Goal: Task Accomplishment & Management: Complete application form

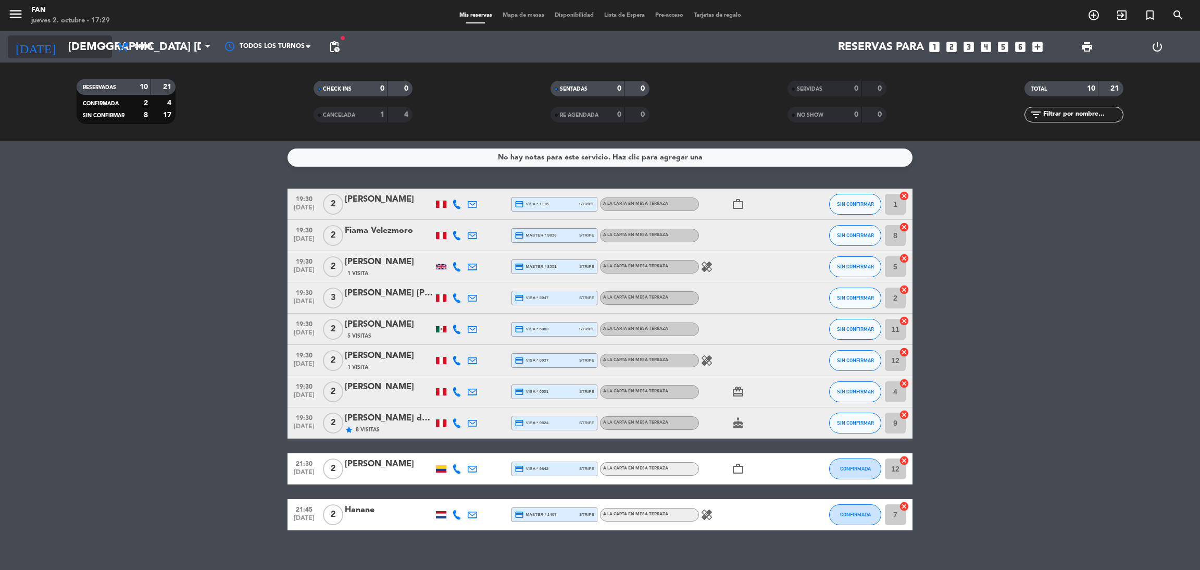
click at [82, 38] on input "[DEMOGRAPHIC_DATA] [DATE]" at bounding box center [134, 46] width 143 height 23
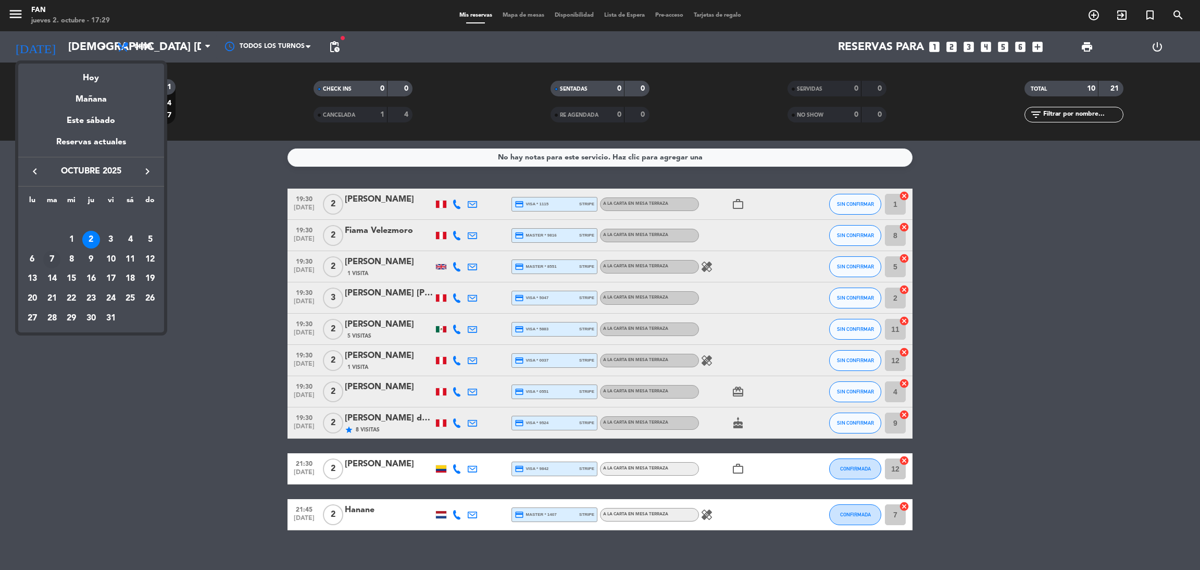
click at [51, 258] on div "7" at bounding box center [52, 260] width 18 height 18
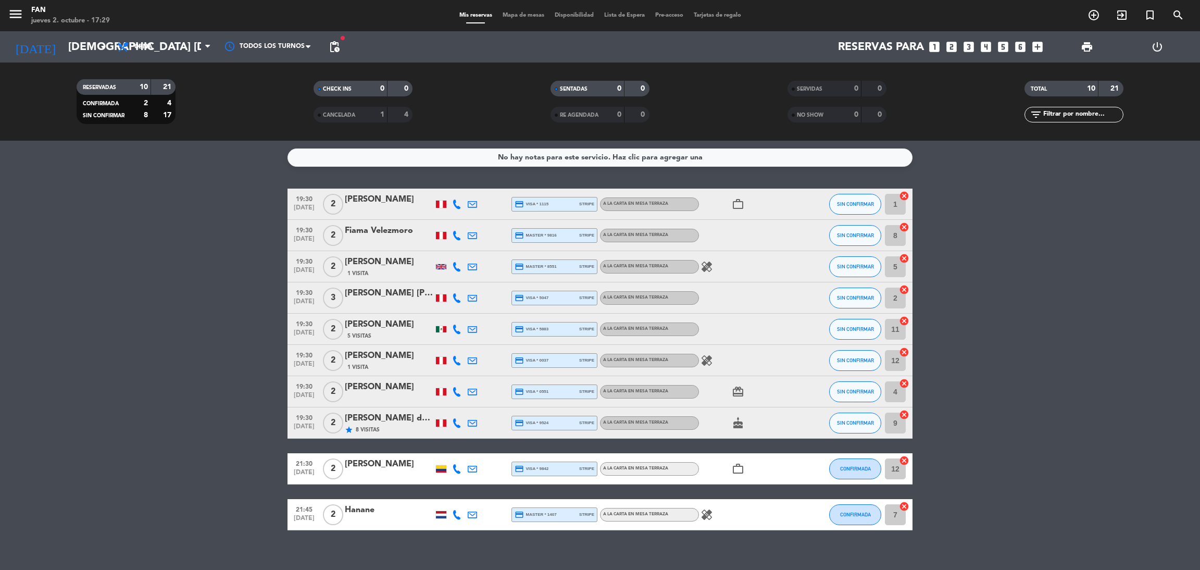
type input "[DATE] oct."
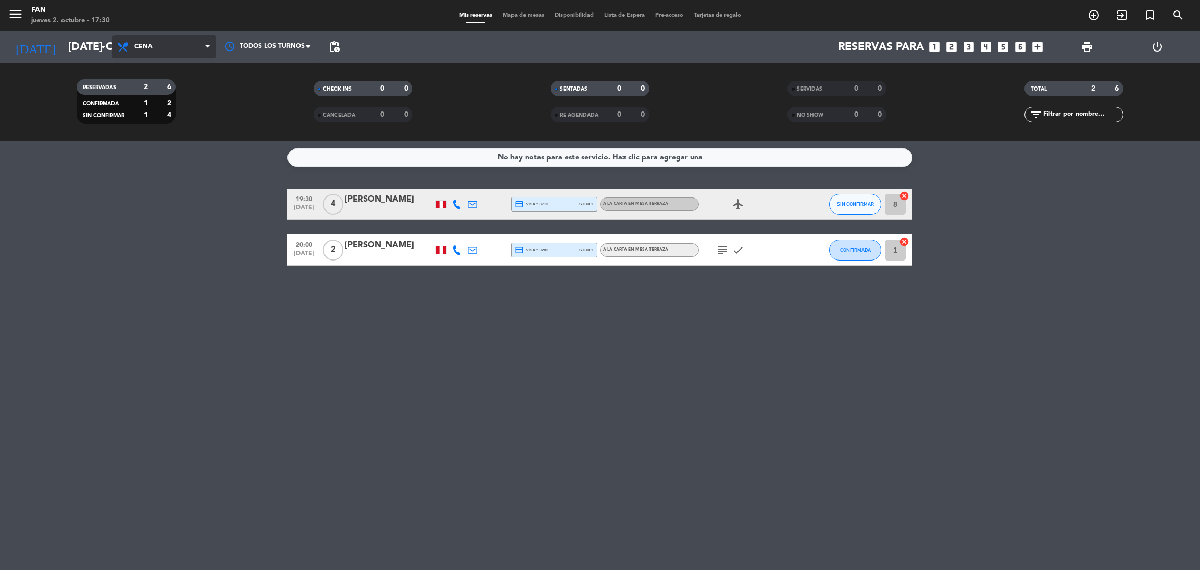
click at [151, 43] on span "Cena" at bounding box center [143, 46] width 18 height 7
click at [173, 285] on div "No hay notas para este servicio. Haz clic para agregar una 19:30 [DATE] 4 [PERS…" at bounding box center [600, 355] width 1200 height 429
click at [508, 14] on span "Mapa de mesas" at bounding box center [524, 16] width 52 height 6
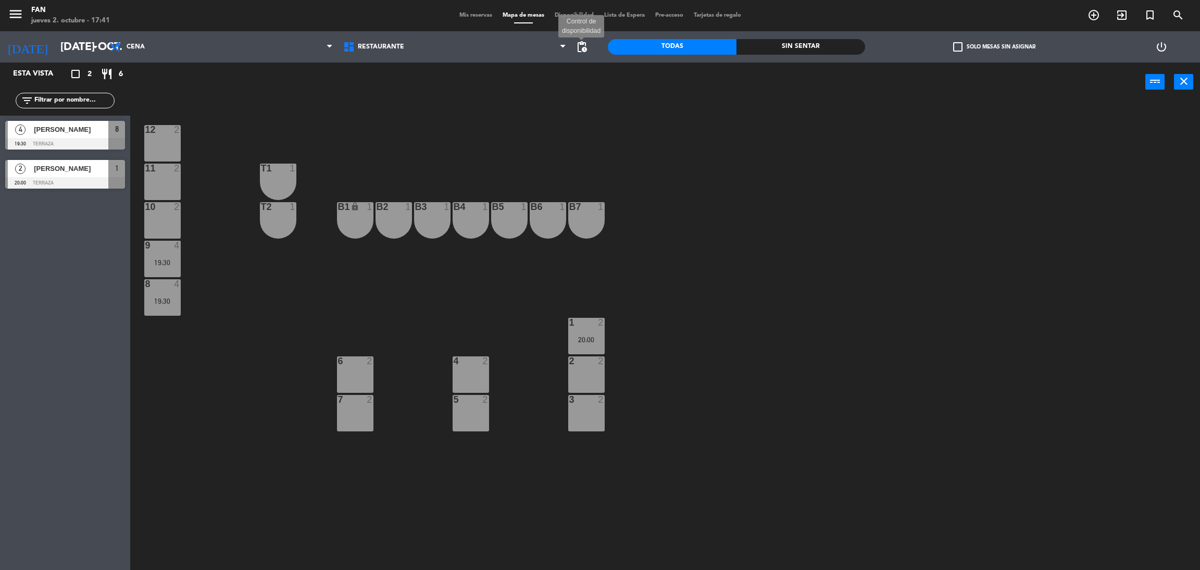
click at [580, 46] on span "pending_actions" at bounding box center [582, 47] width 13 height 13
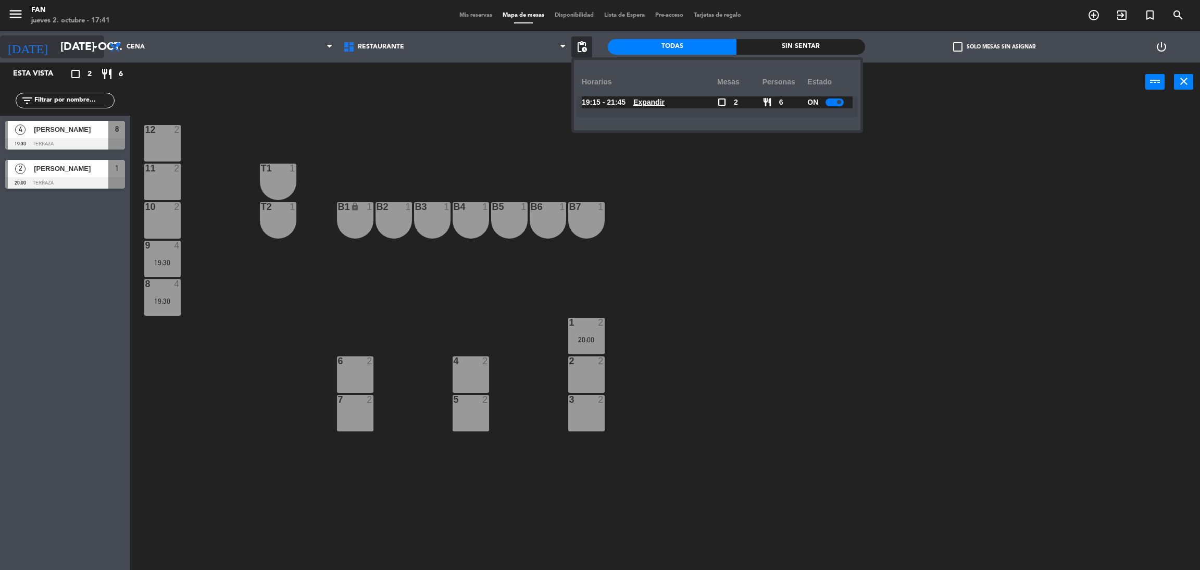
click at [61, 56] on input "[DATE] oct." at bounding box center [126, 46] width 143 height 23
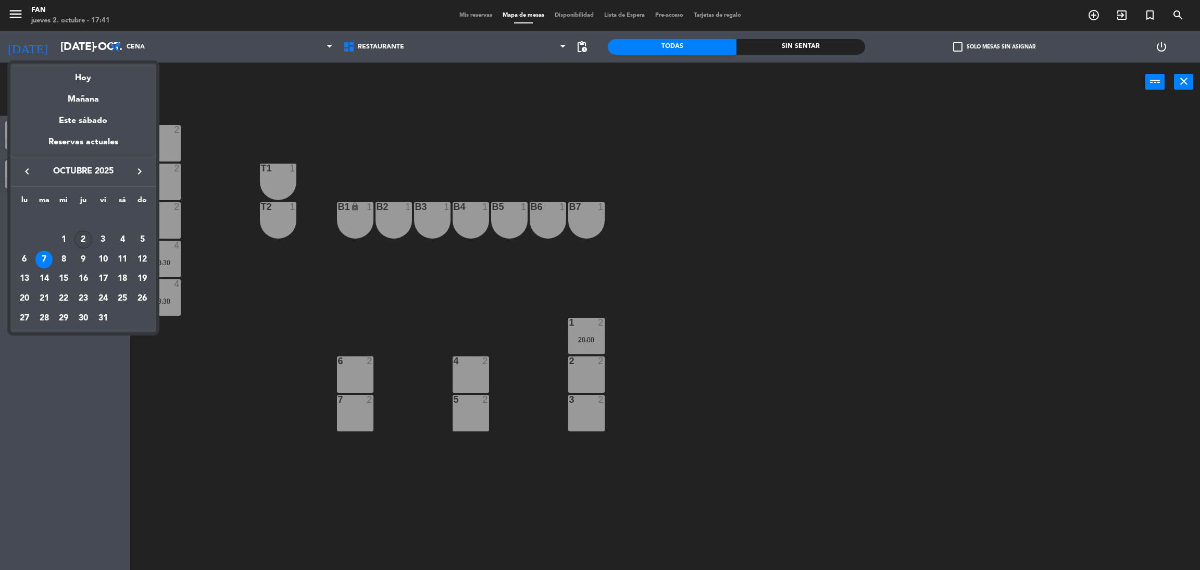
click at [79, 244] on div "2" at bounding box center [84, 240] width 18 height 18
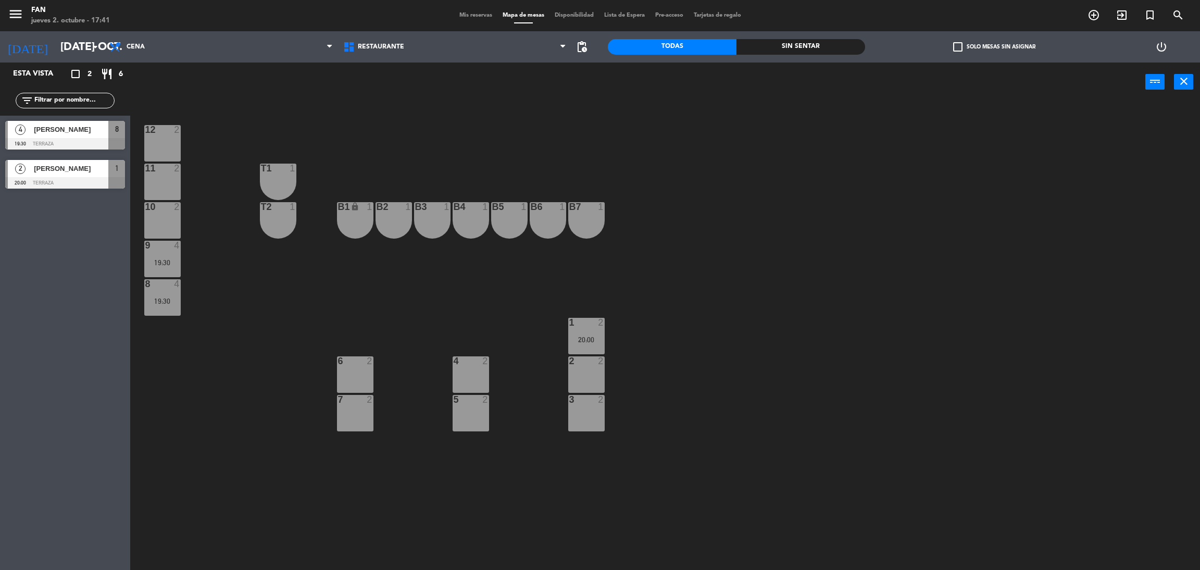
type input "[DEMOGRAPHIC_DATA] [DATE]"
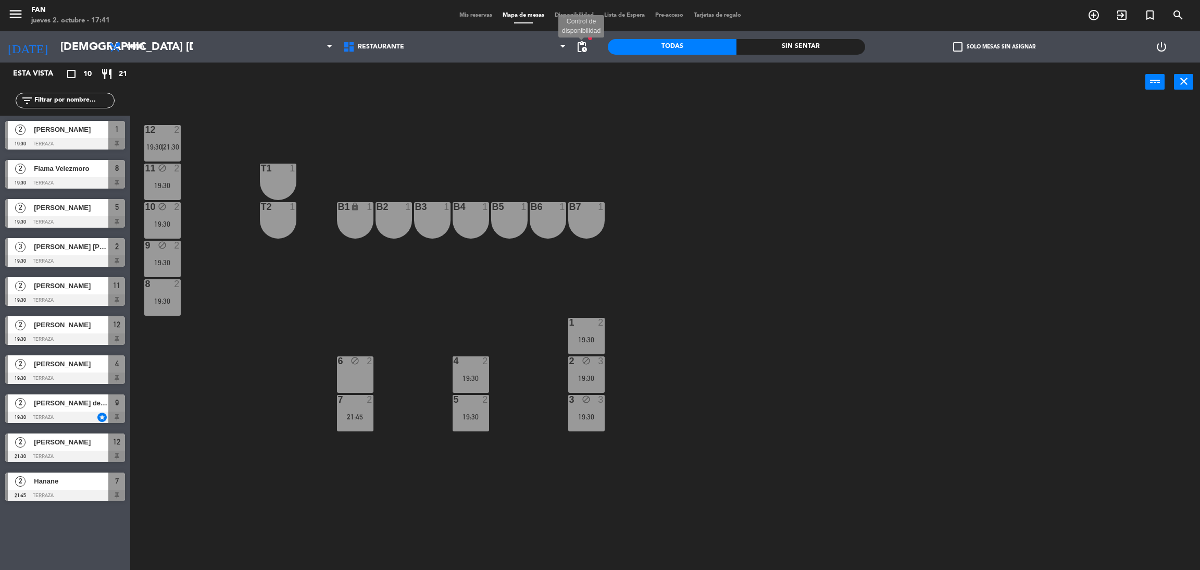
click at [580, 46] on span "pending_actions" at bounding box center [582, 47] width 13 height 13
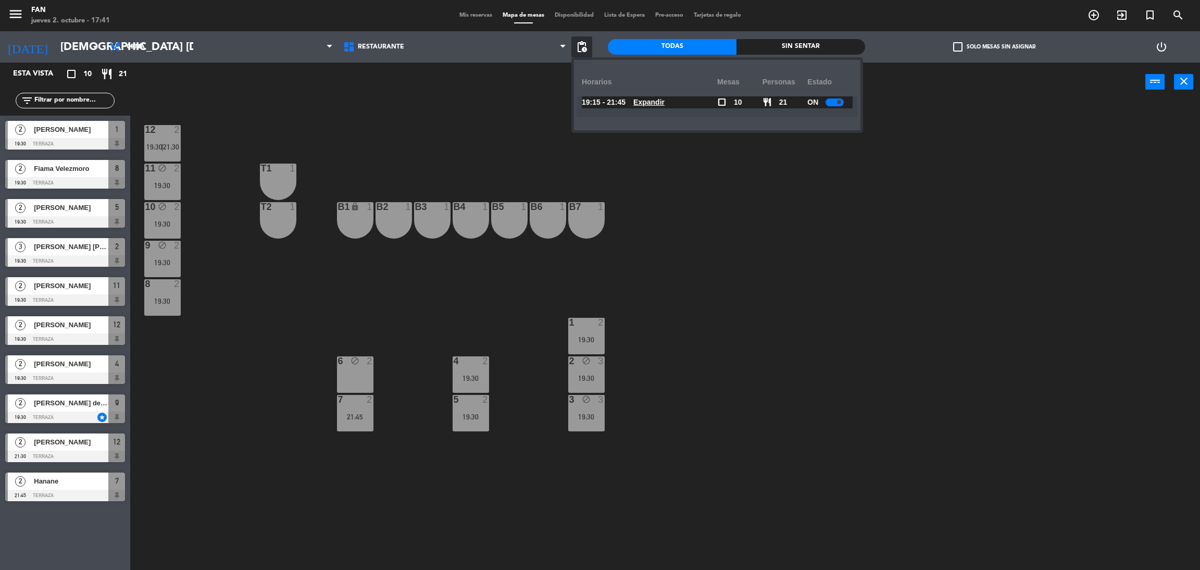
click at [653, 104] on u "Expandir" at bounding box center [649, 102] width 31 height 8
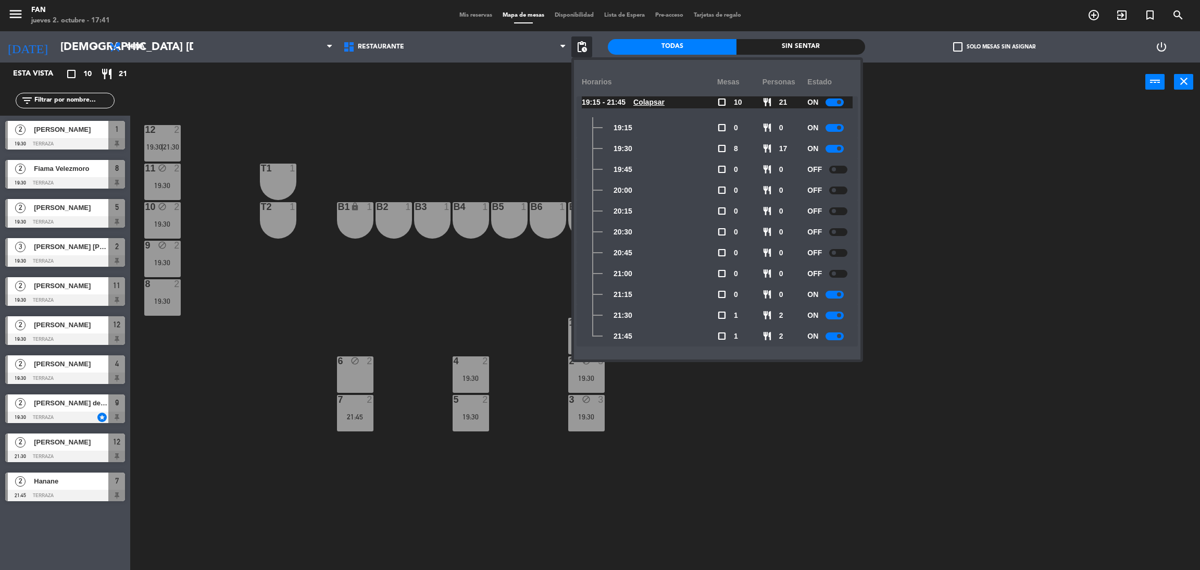
click at [843, 167] on div at bounding box center [838, 170] width 18 height 8
click at [837, 191] on div at bounding box center [838, 191] width 18 height 8
click at [839, 213] on div at bounding box center [838, 211] width 18 height 8
click at [839, 232] on div at bounding box center [838, 232] width 18 height 8
click at [839, 251] on div at bounding box center [838, 253] width 18 height 8
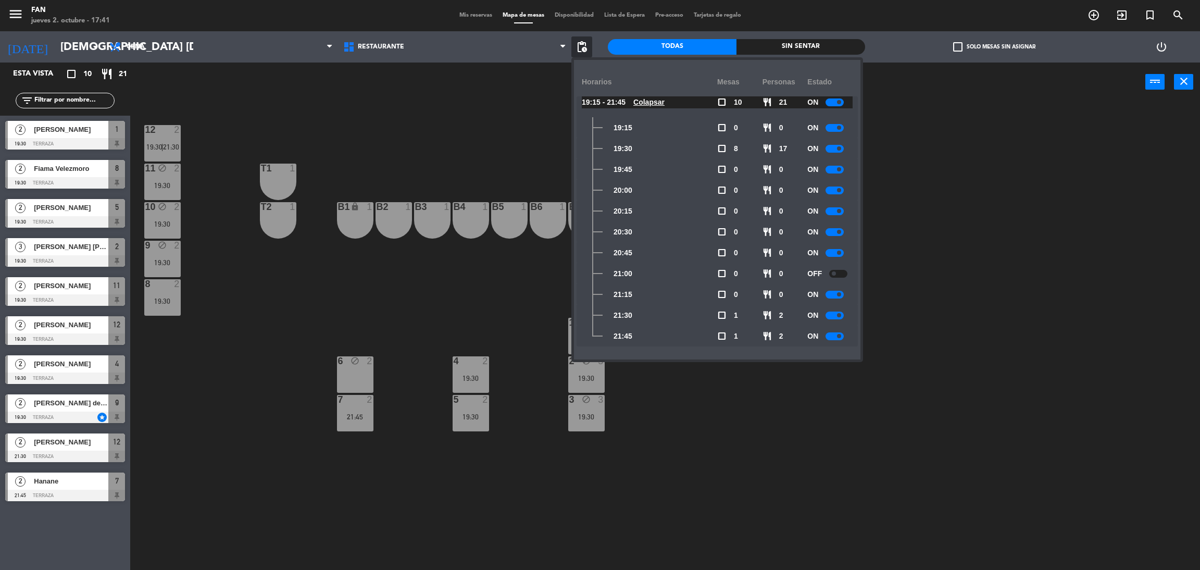
click at [838, 270] on div at bounding box center [838, 274] width 18 height 8
click at [917, 279] on div "12 2 19:30 | 21:30 11 block 2 19:30 T1 1 10 block 2 19:30 T2 1 B1 lock 1 B2 1 B…" at bounding box center [671, 340] width 1058 height 468
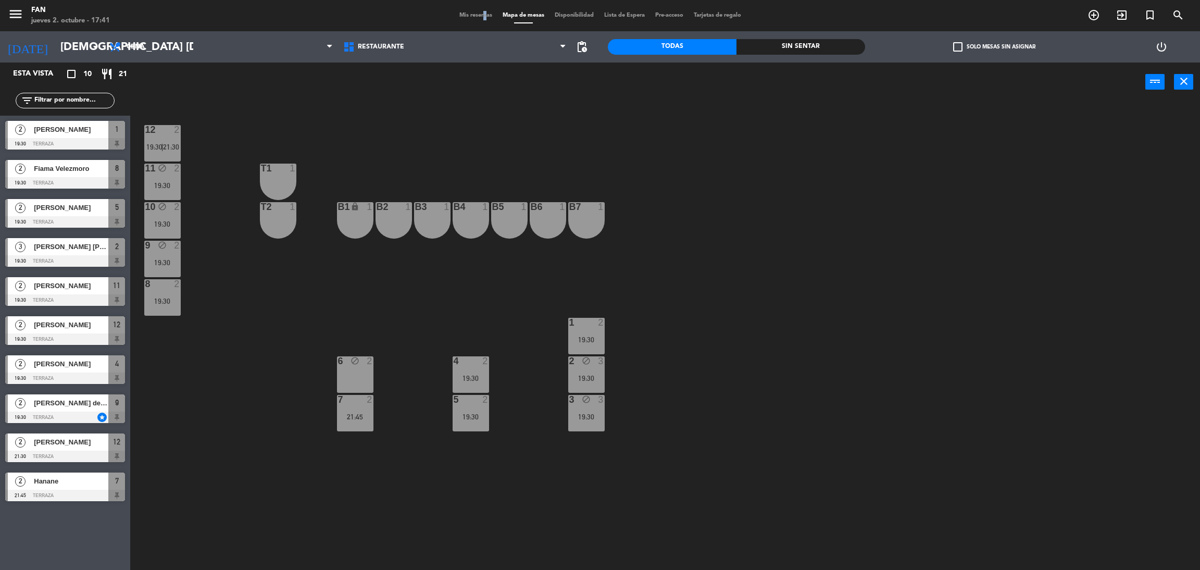
drag, startPoint x: 477, startPoint y: 9, endPoint x: 476, endPoint y: 16, distance: 7.0
click at [476, 16] on div "menu Fan jueves 2. octubre - 17:41 Mis reservas Mapa de mesas Disponibilidad Li…" at bounding box center [600, 15] width 1200 height 31
click at [476, 16] on span "Mis reservas" at bounding box center [475, 16] width 43 height 6
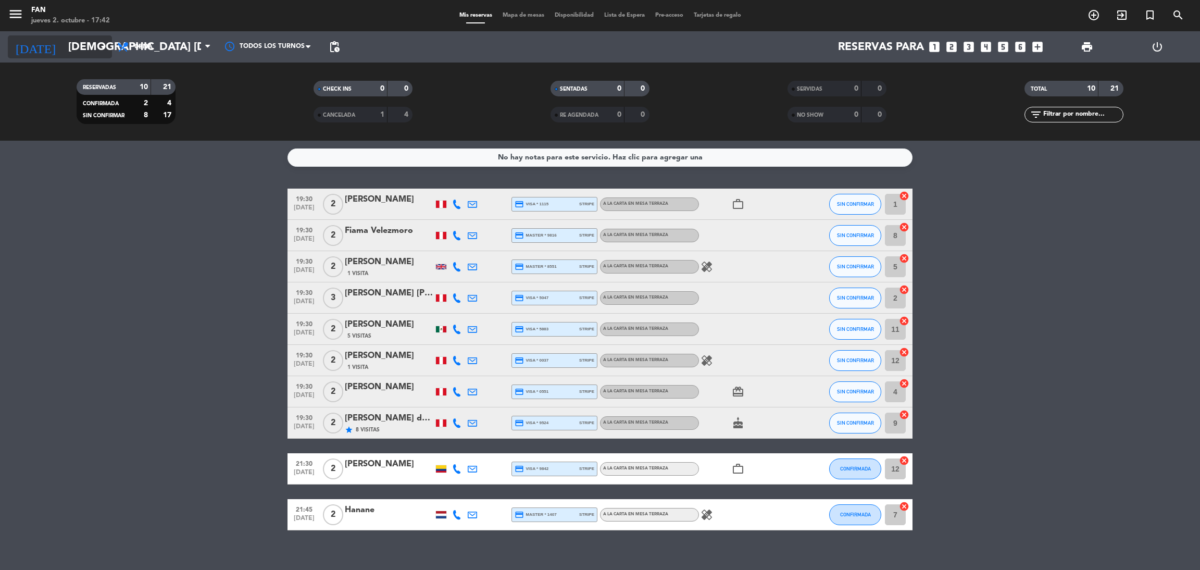
click at [85, 45] on input "[DEMOGRAPHIC_DATA] [DATE]" at bounding box center [134, 46] width 143 height 23
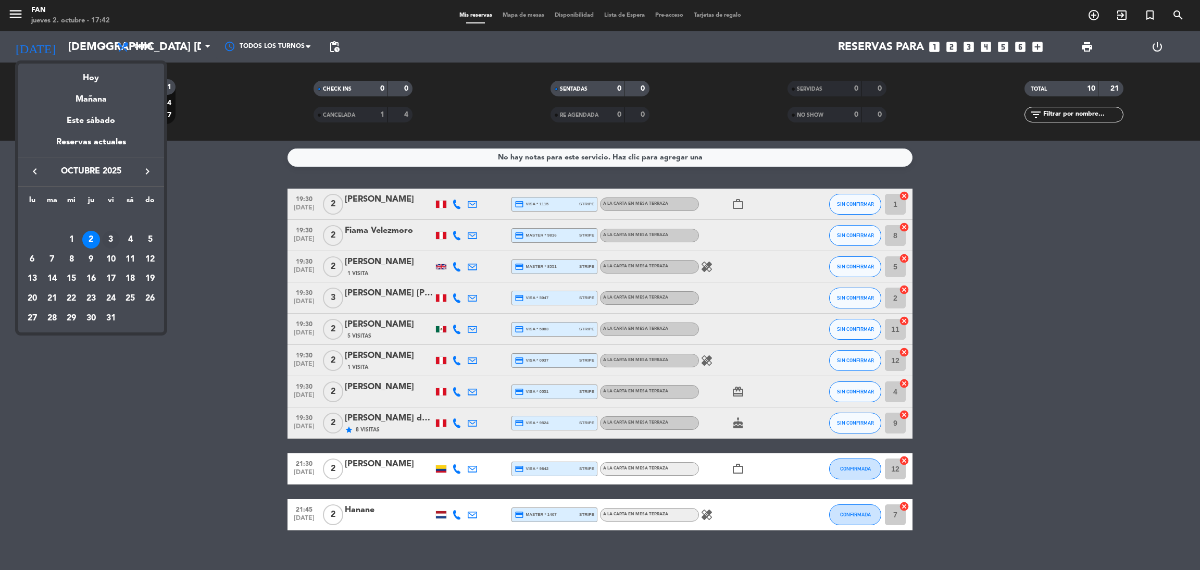
click at [111, 241] on div "3" at bounding box center [111, 240] width 18 height 18
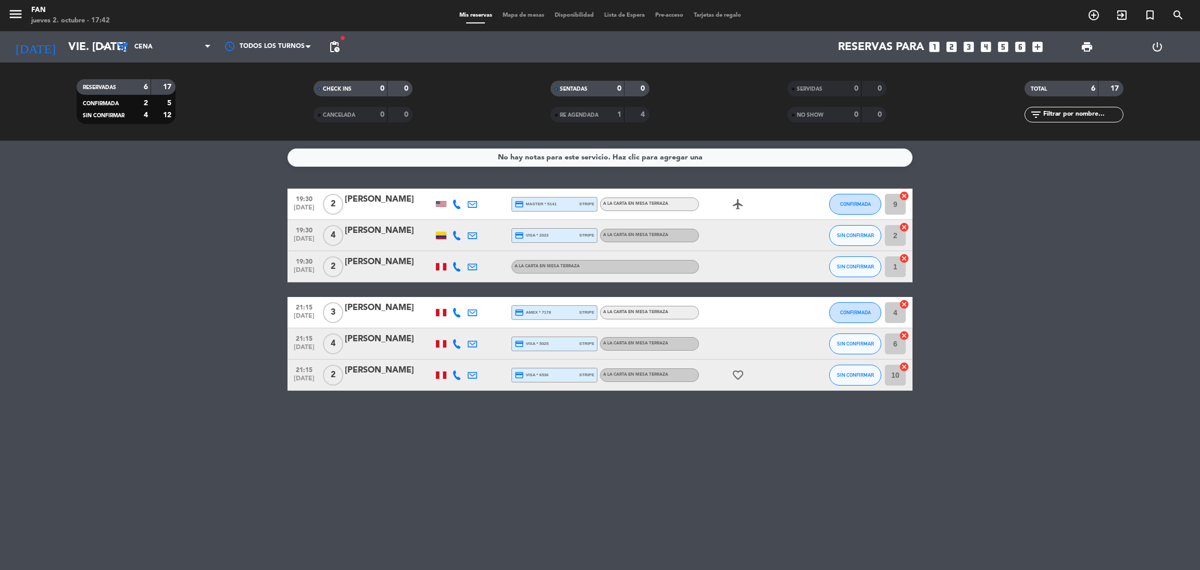
click at [190, 39] on span "Cena" at bounding box center [164, 46] width 104 height 23
click at [189, 87] on div "menu Fan jueves 2. octubre - 17:42 Mis reservas Mapa de mesas Disponibilidad Li…" at bounding box center [600, 70] width 1200 height 141
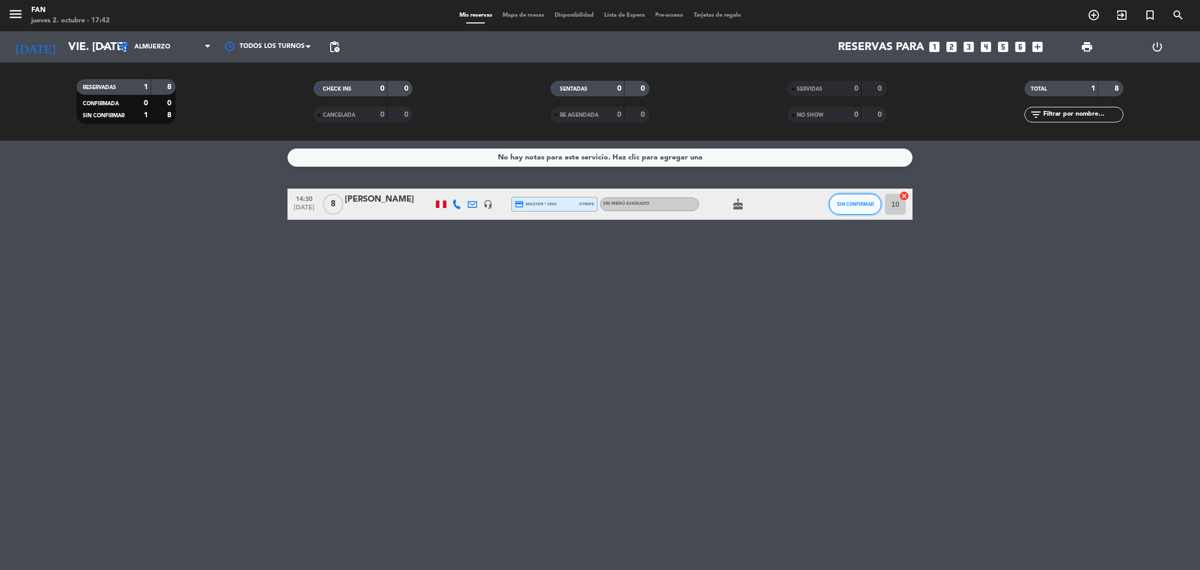
click at [850, 200] on button "SIN CONFIRMAR" at bounding box center [855, 204] width 52 height 21
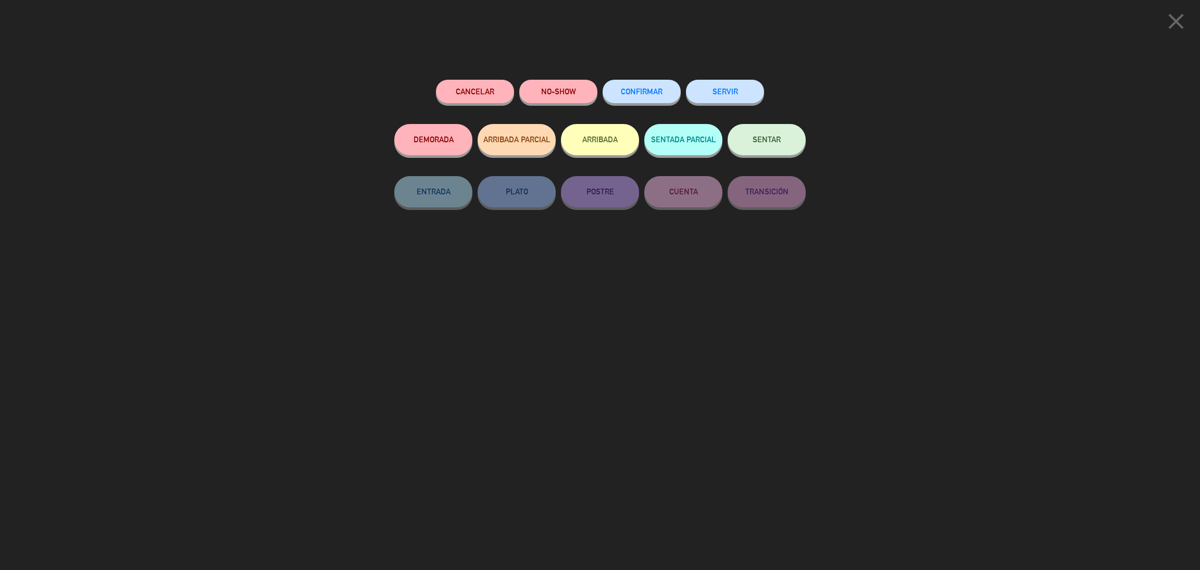
click at [648, 94] on span "CONFIRMAR" at bounding box center [642, 91] width 42 height 9
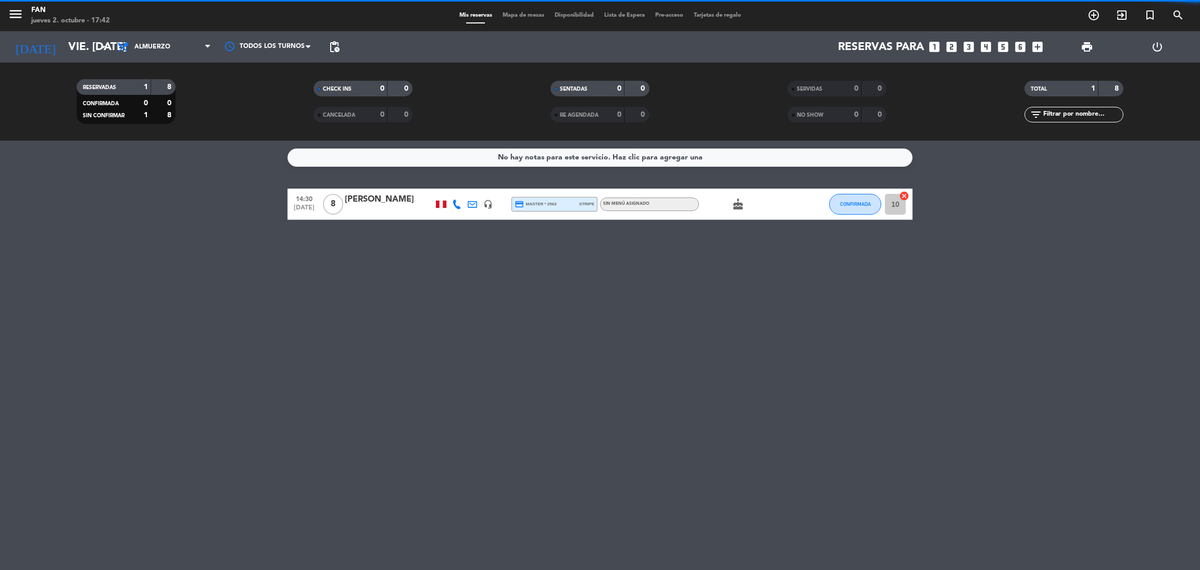
click at [570, 356] on div "No hay notas para este servicio. Haz clic para agregar una 14:30 [DATE] 8 [PERS…" at bounding box center [600, 355] width 1200 height 429
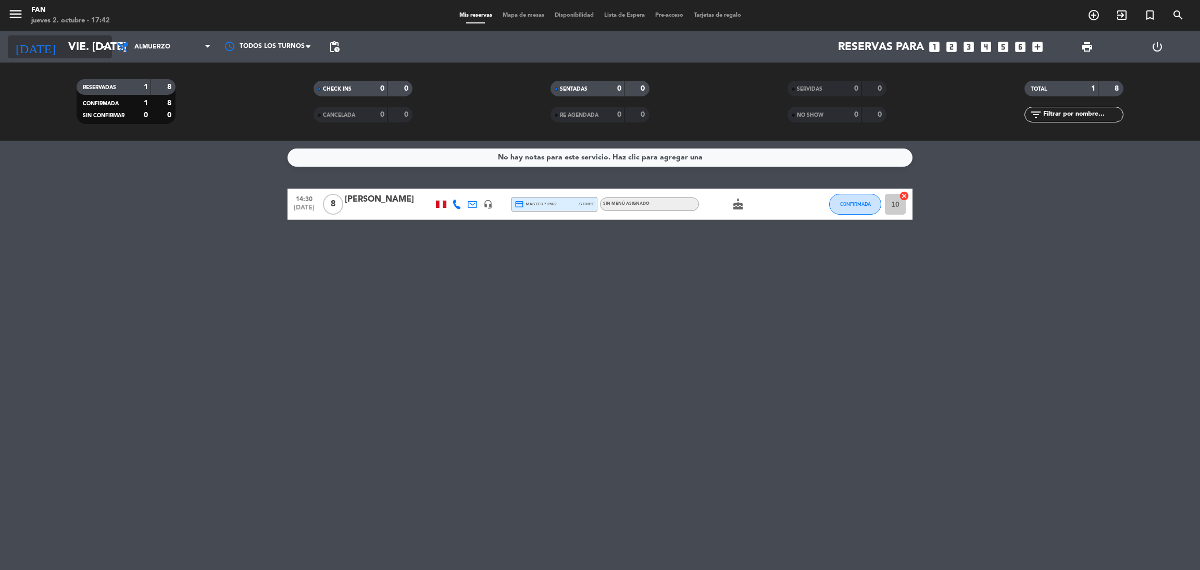
click at [89, 44] on input "vie. [DATE]" at bounding box center [134, 46] width 143 height 23
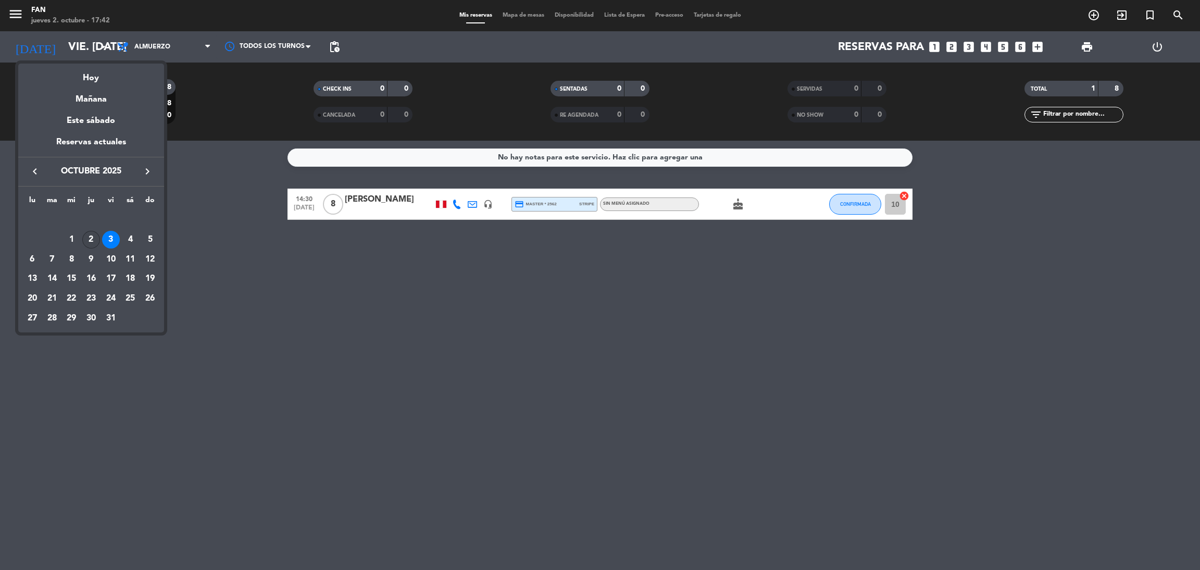
click at [90, 242] on div "2" at bounding box center [91, 240] width 18 height 18
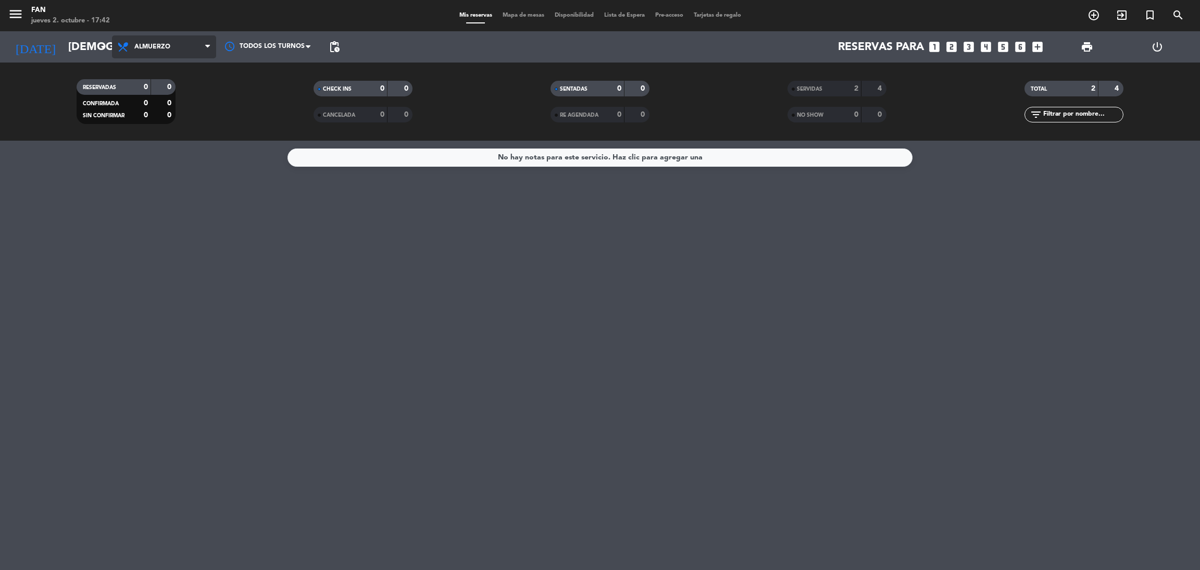
click at [146, 54] on span "Almuerzo" at bounding box center [164, 46] width 104 height 23
click at [151, 113] on div "menu Fan jueves 2. octubre - 17:42 Mis reservas Mapa de mesas Disponibilidad Li…" at bounding box center [600, 70] width 1200 height 141
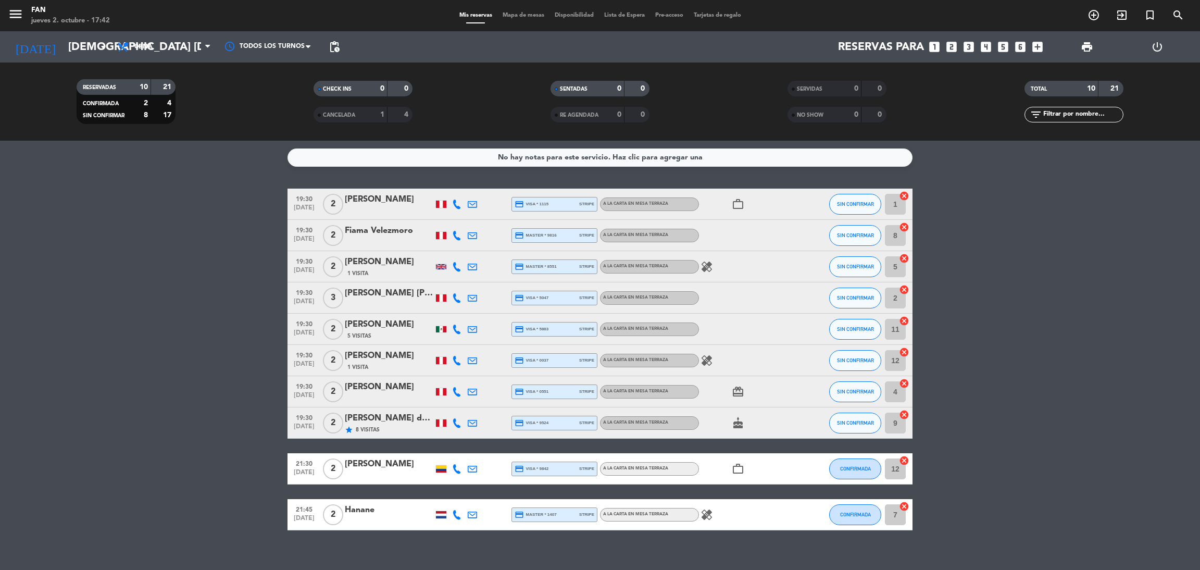
click at [1036, 191] on bookings-row "19:30 [DATE] 2 [PERSON_NAME] credit_card visa * 1115 stripe A la carta en Mesa …" at bounding box center [600, 360] width 1200 height 342
click at [81, 57] on input "[DEMOGRAPHIC_DATA] [DATE]" at bounding box center [134, 46] width 143 height 23
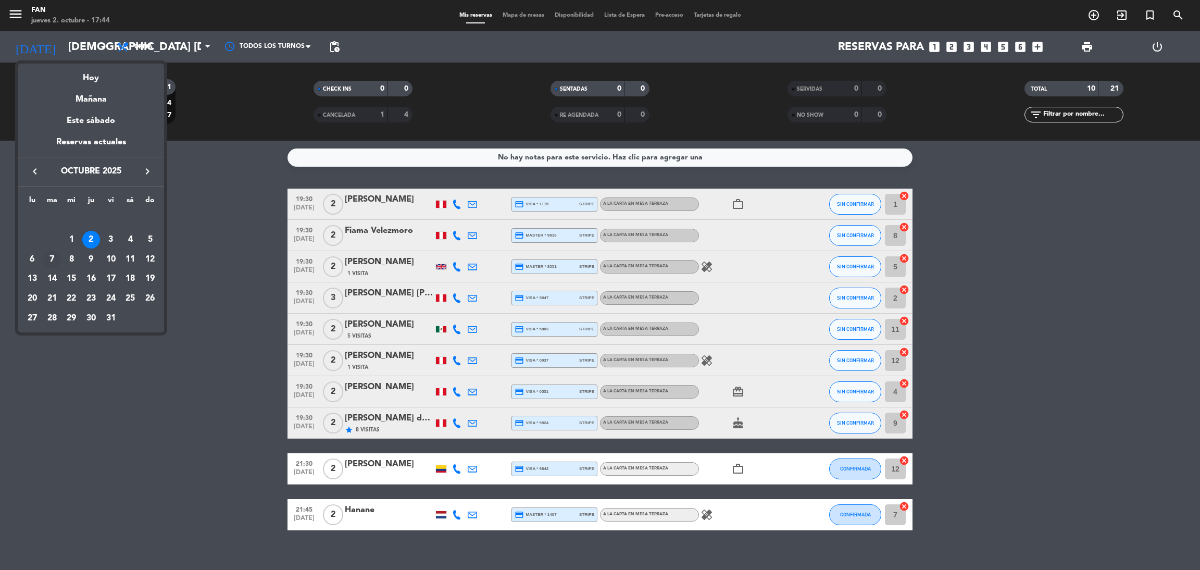
click at [48, 254] on div "7" at bounding box center [52, 260] width 18 height 18
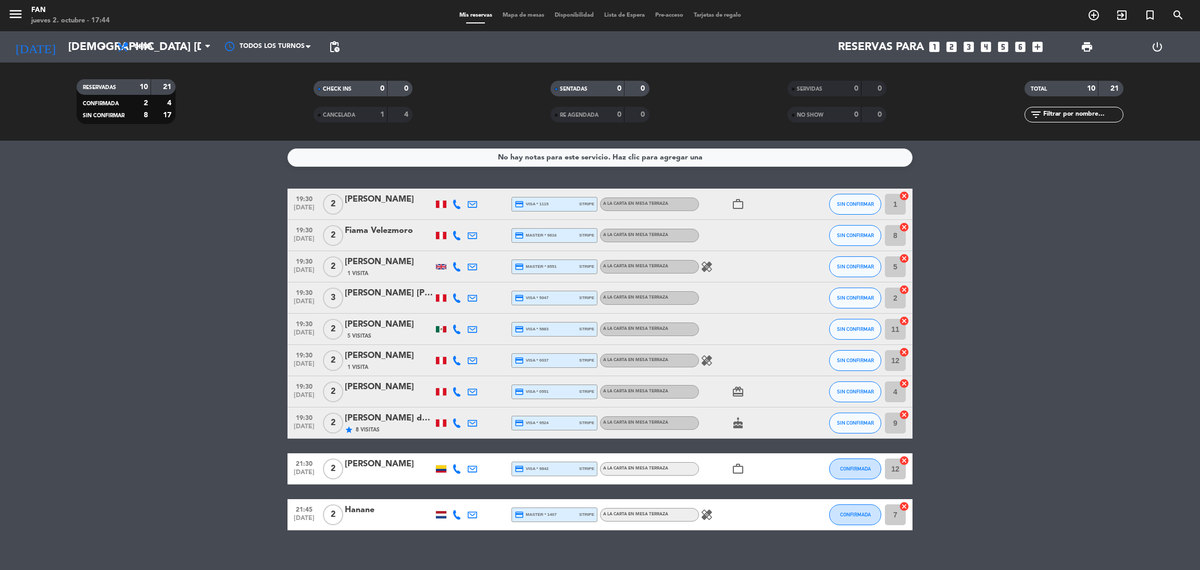
type input "[DATE] oct."
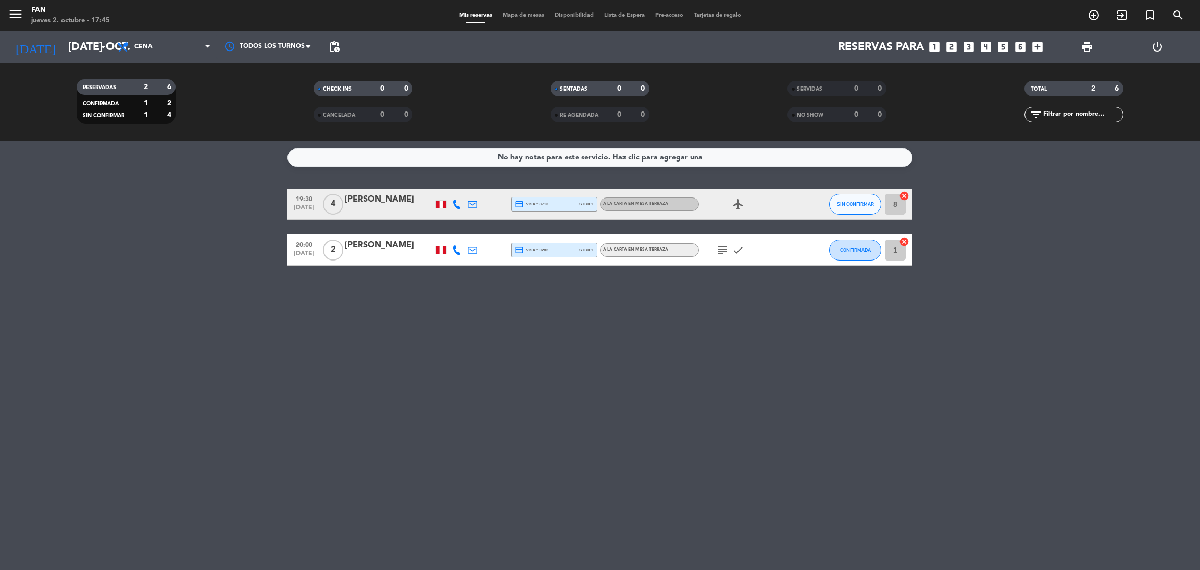
click at [527, 16] on span "Mapa de mesas" at bounding box center [524, 16] width 52 height 6
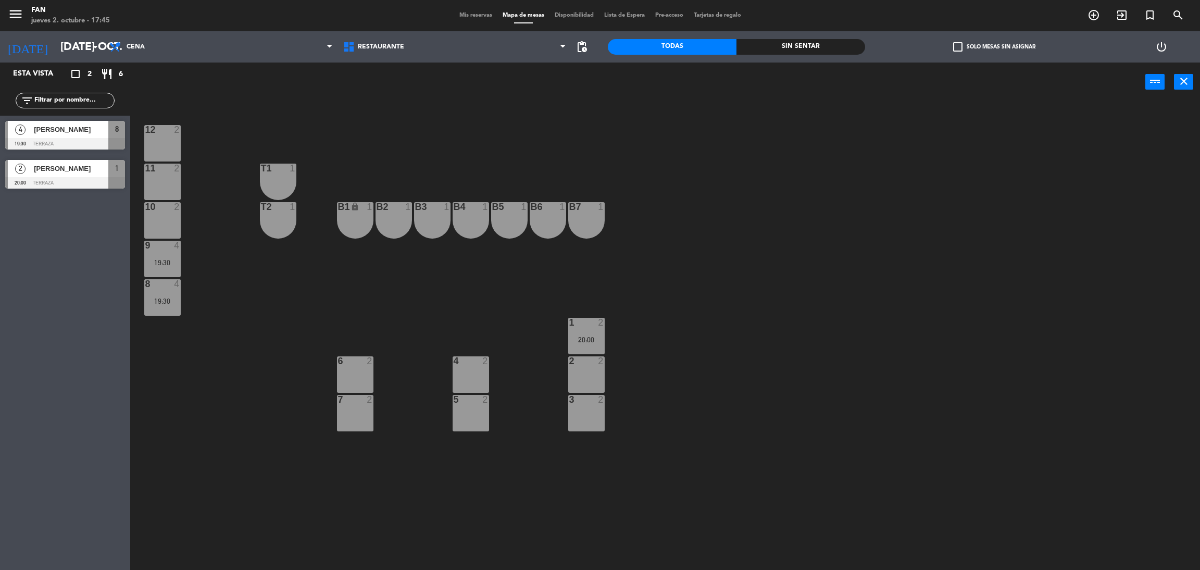
click at [578, 35] on div "pending_actions" at bounding box center [582, 46] width 21 height 31
click at [580, 48] on span "pending_actions" at bounding box center [582, 47] width 13 height 13
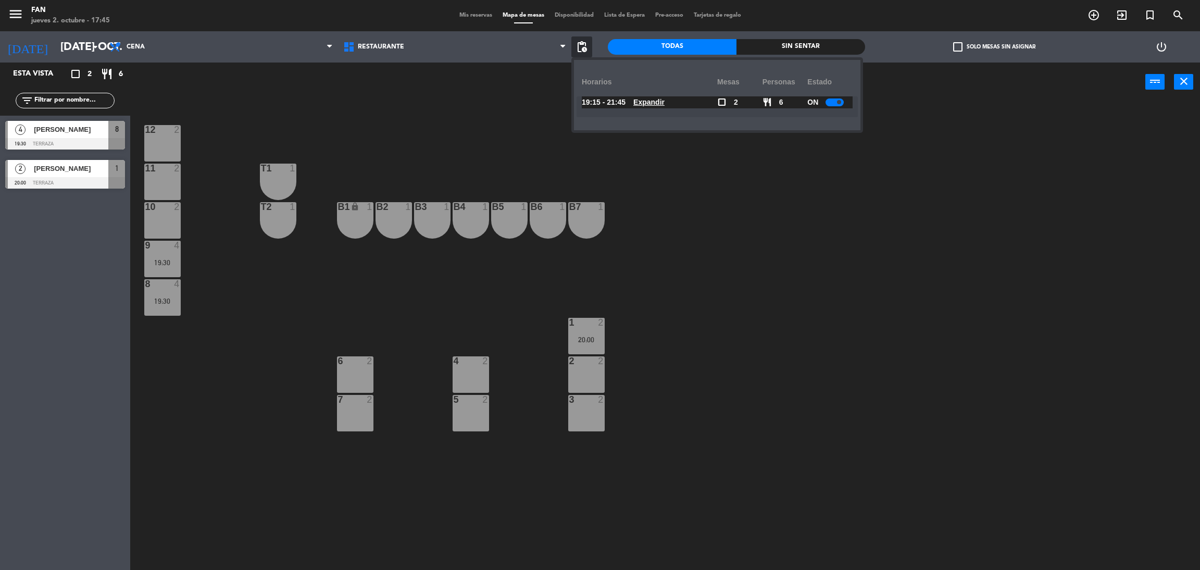
click at [658, 106] on u "Expandir" at bounding box center [649, 102] width 31 height 8
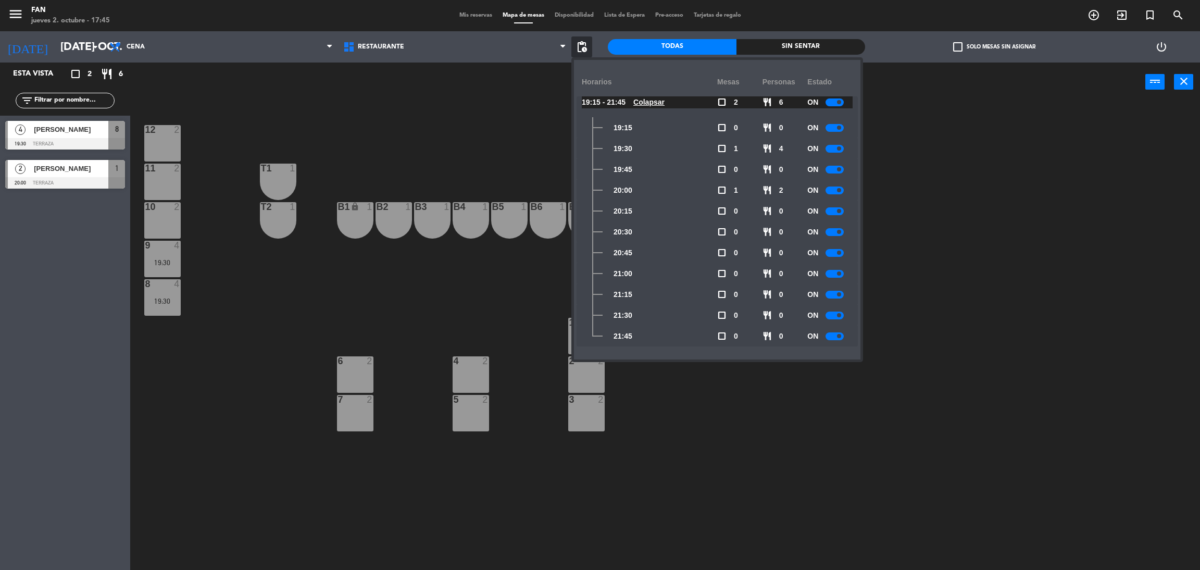
click at [983, 317] on div "12 2 11 2 T1 1 10 2 T2 1 B1 lock 1 B2 1 B3 1 B4 1 B5 1 B6 1 B7 1 9 4 19:30 8 4 …" at bounding box center [671, 340] width 1058 height 468
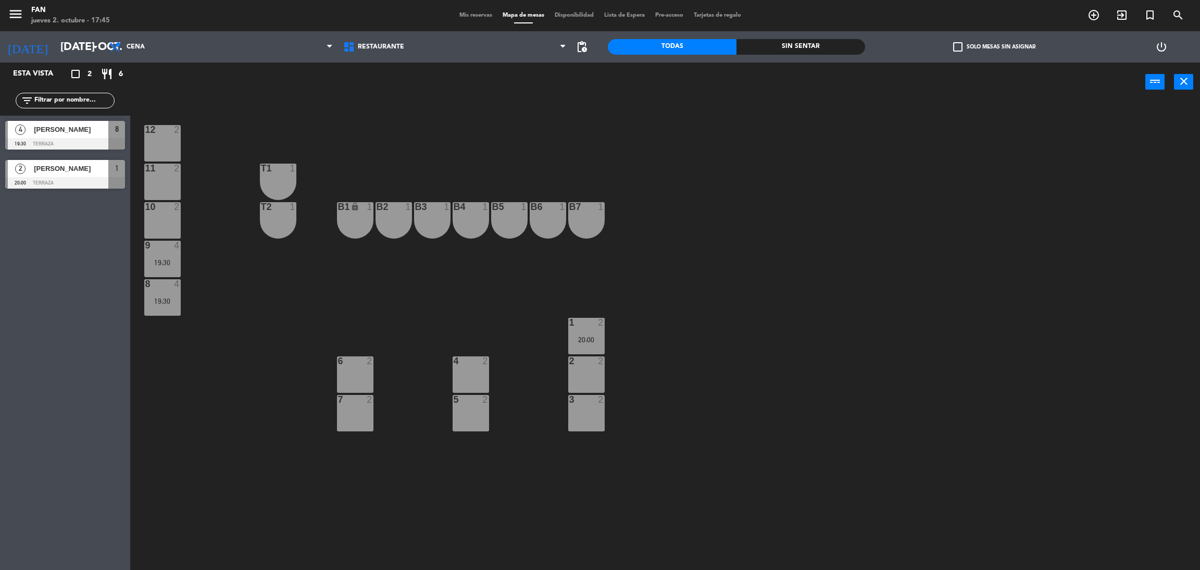
click at [164, 203] on div at bounding box center [162, 206] width 17 height 9
click at [232, 216] on div "12 2 11 2 T1 1 10 2 T2 1 B1 lock 1 B2 1 B3 1 B4 1 B5 1 B6 1 B7 1 9 4 19:30 8 4 …" at bounding box center [671, 340] width 1058 height 468
click at [170, 257] on div "9 4 19:30" at bounding box center [162, 259] width 36 height 36
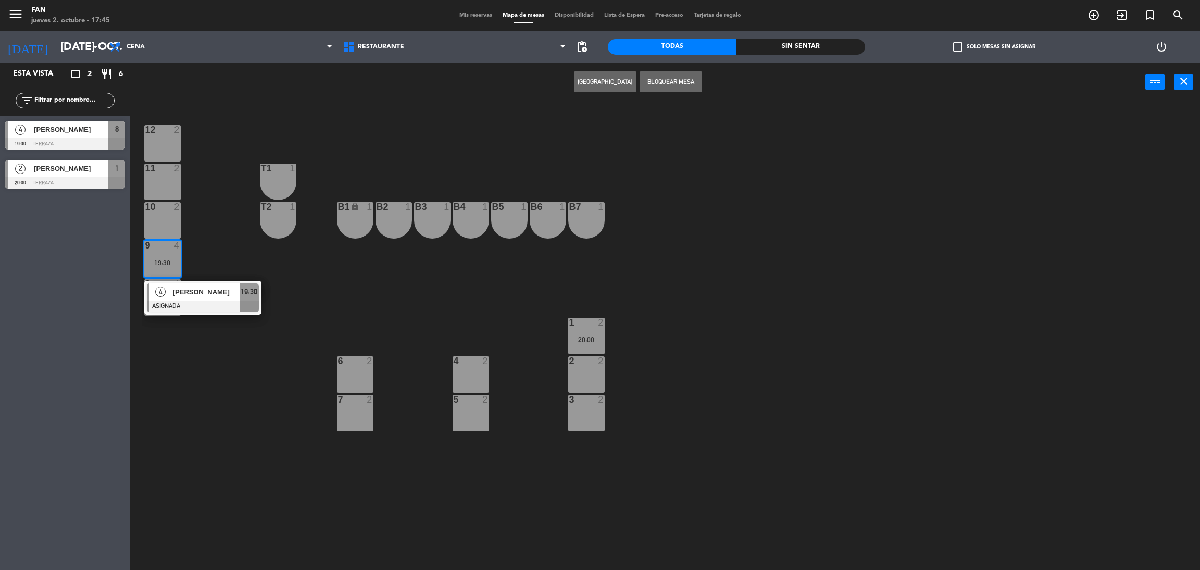
click at [244, 269] on div "12 2 11 2 T1 1 10 2 T2 1 B1 lock 1 B2 1 B3 1 B4 1 B5 1 B6 1 B7 1 9 4 19:30 4 [P…" at bounding box center [671, 340] width 1058 height 468
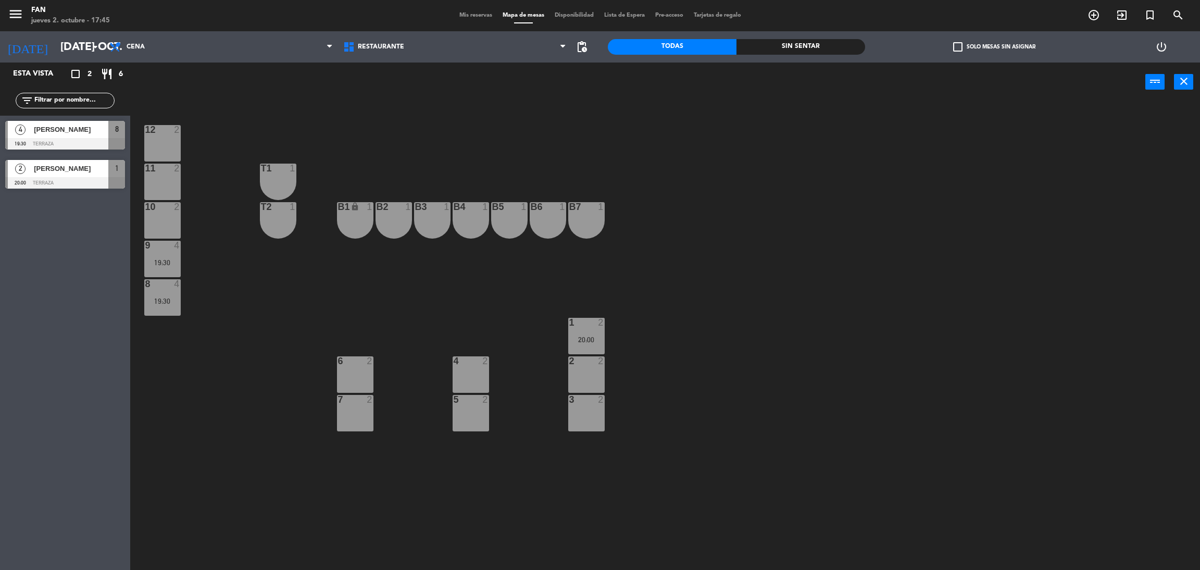
click at [173, 300] on div "19:30" at bounding box center [162, 300] width 36 height 7
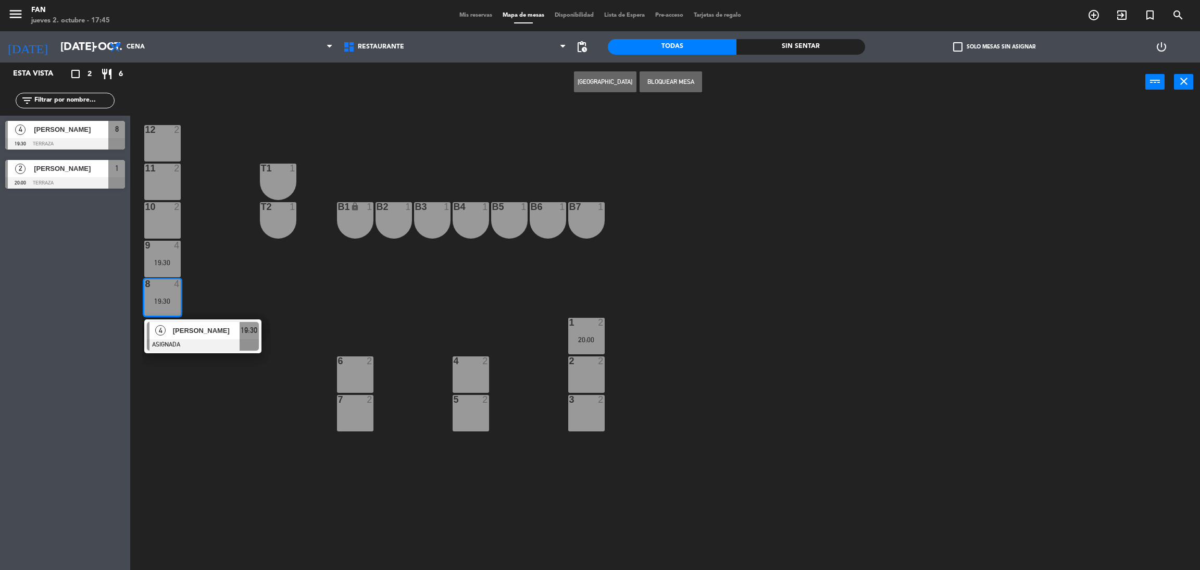
click at [222, 281] on div "12 2 11 2 T1 1 10 2 T2 1 B1 lock 1 B2 1 B3 1 B4 1 B5 1 B6 1 B7 1 9 4 19:30 8 4 …" at bounding box center [671, 340] width 1058 height 468
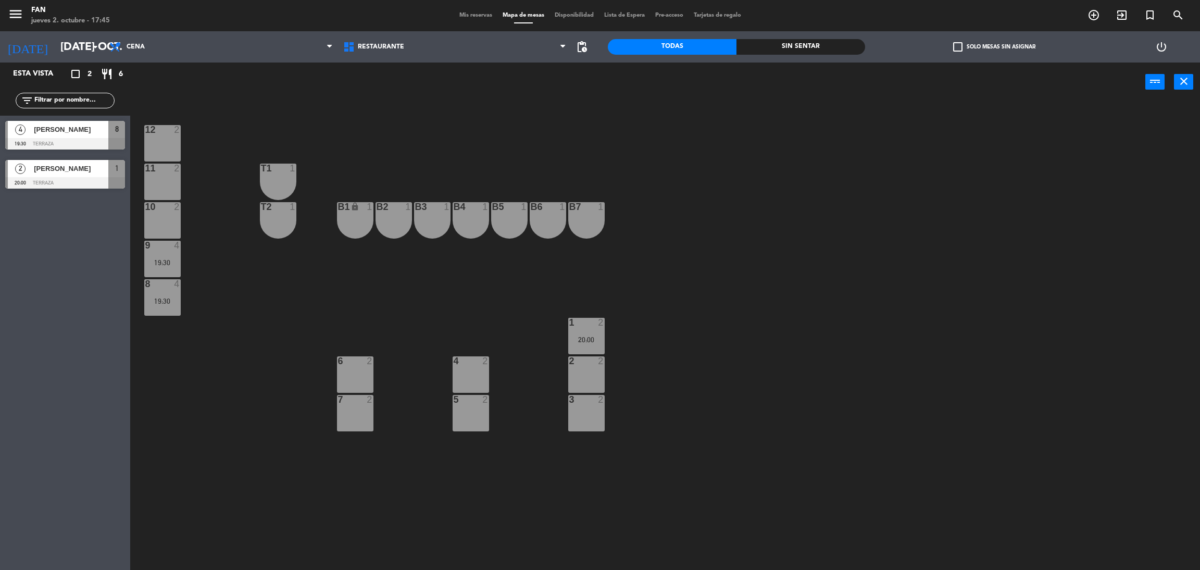
click at [173, 259] on div "19:30" at bounding box center [162, 262] width 36 height 7
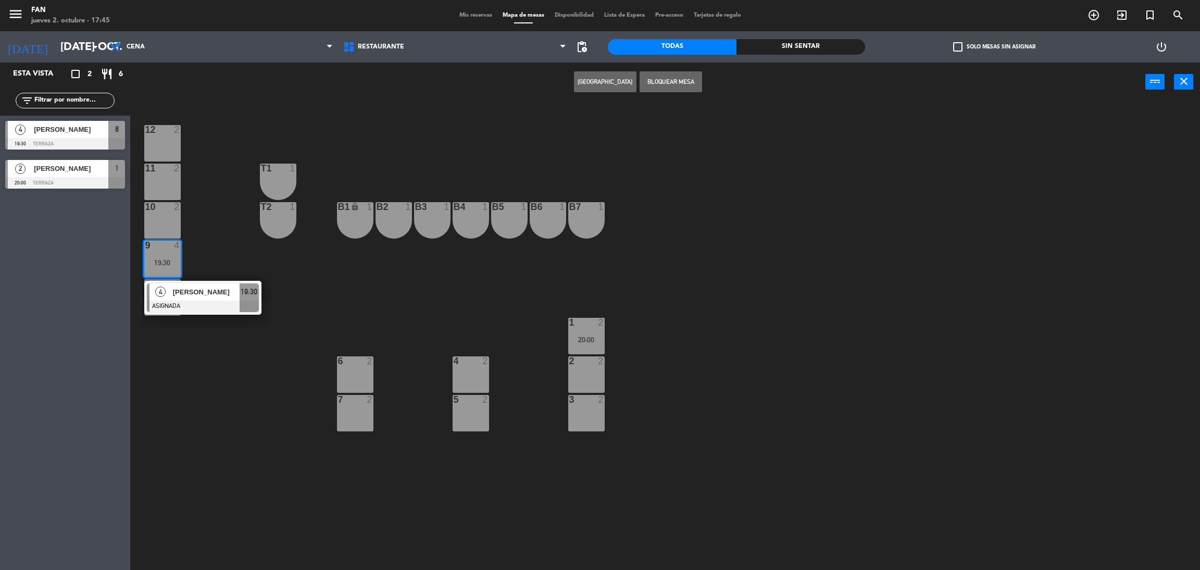
click at [201, 306] on div at bounding box center [203, 306] width 112 height 11
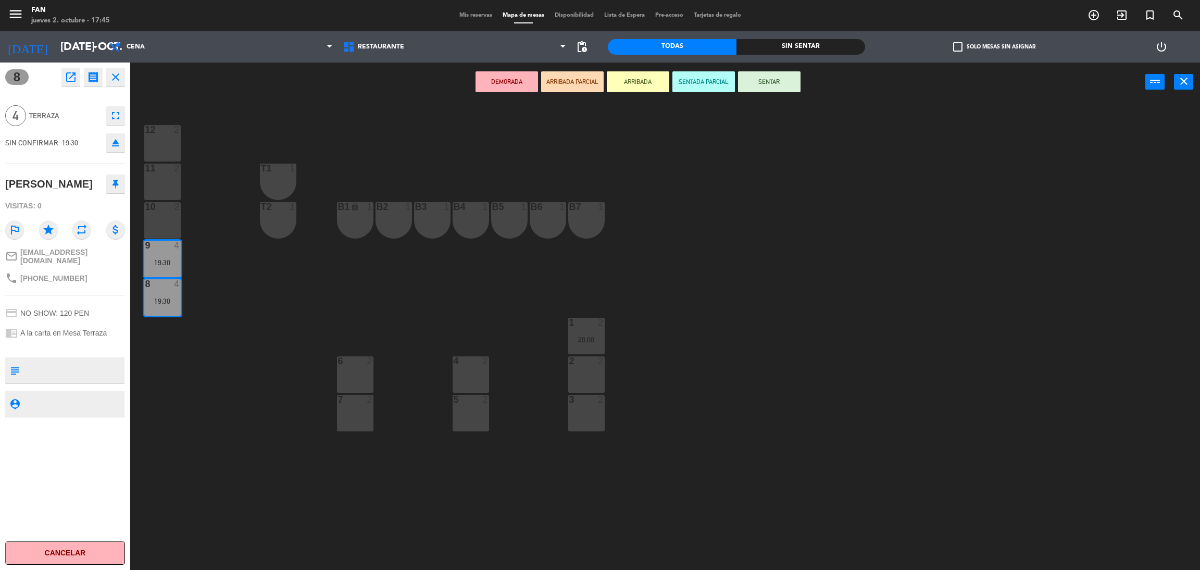
click at [154, 181] on div "11 2" at bounding box center [162, 182] width 36 height 36
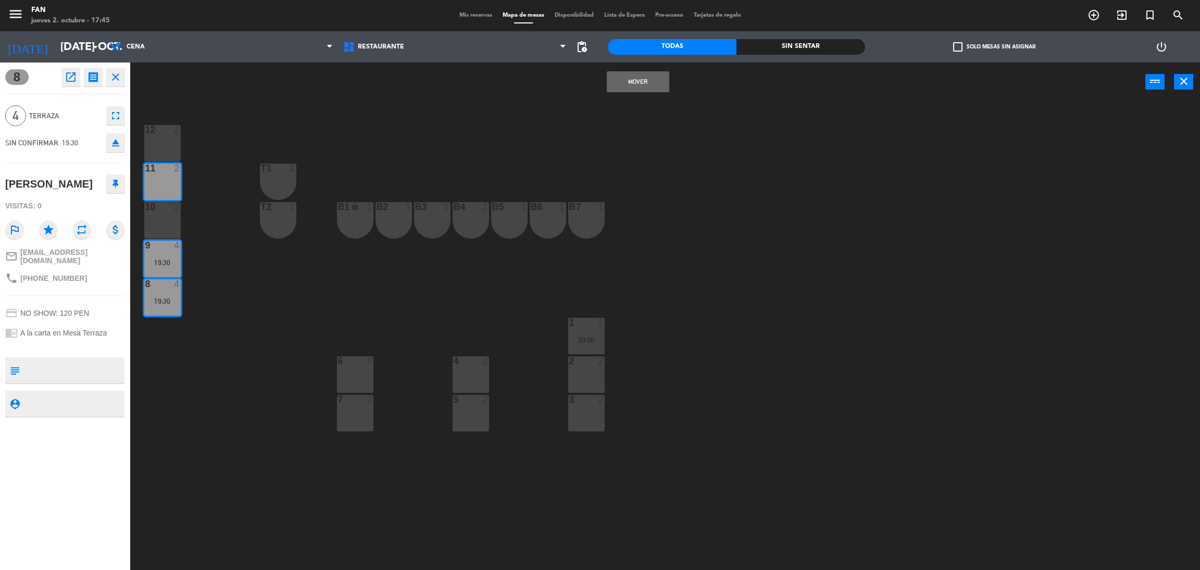
click at [157, 219] on div "10 2" at bounding box center [162, 220] width 36 height 36
click at [623, 80] on button "Mover y Unir" at bounding box center [605, 81] width 63 height 21
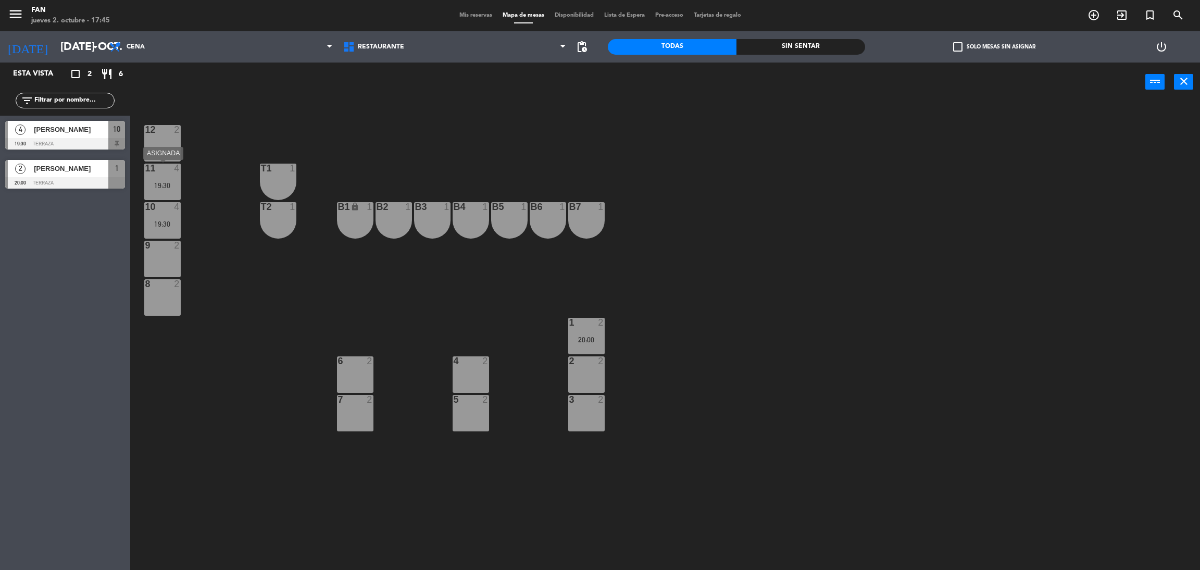
click at [161, 189] on div "11 4 19:30" at bounding box center [162, 182] width 36 height 36
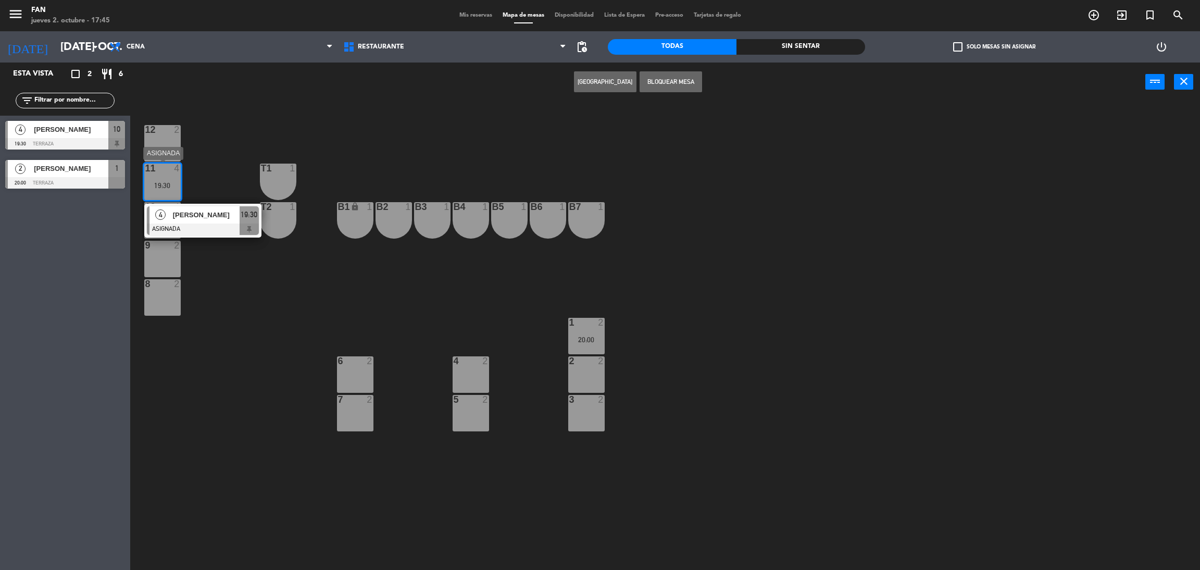
click at [172, 208] on div "[PERSON_NAME]" at bounding box center [206, 214] width 68 height 17
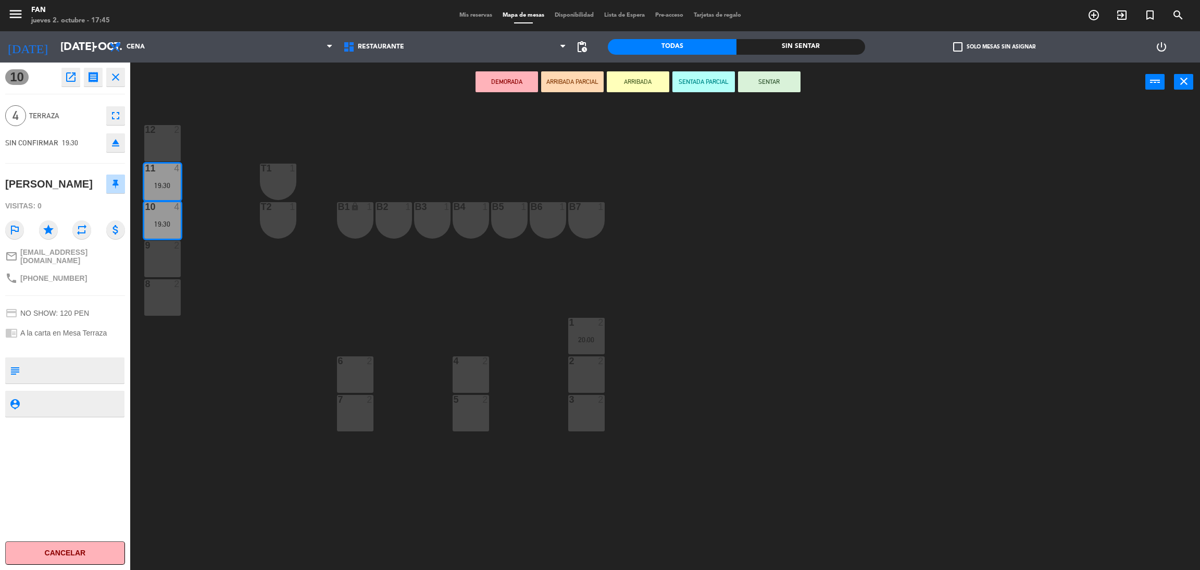
click at [171, 208] on div "4" at bounding box center [179, 206] width 17 height 9
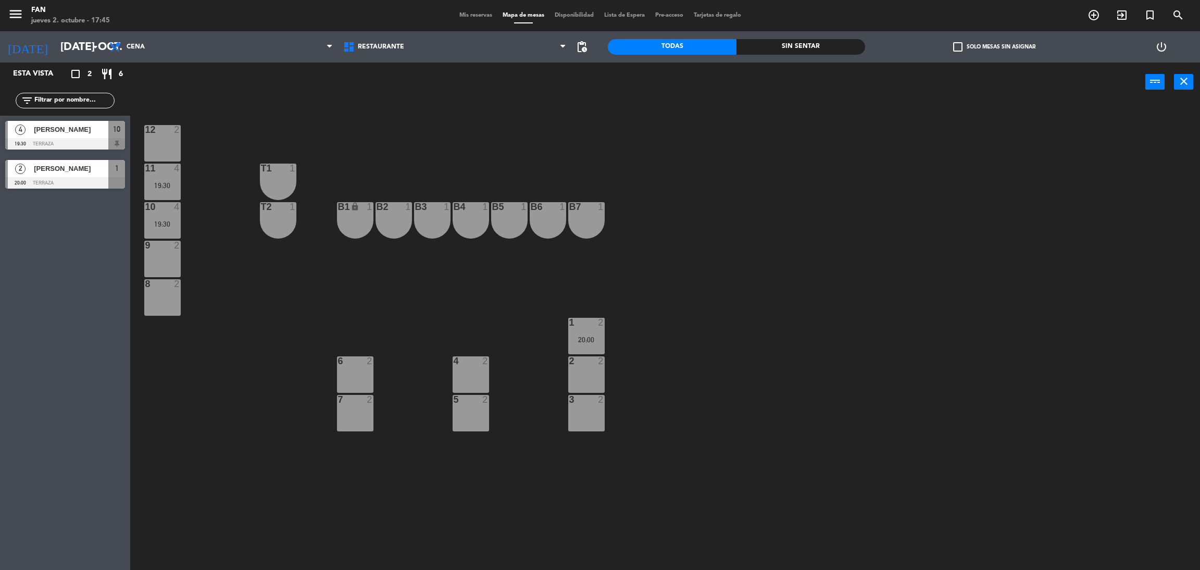
click at [158, 182] on div "19:30" at bounding box center [162, 185] width 36 height 7
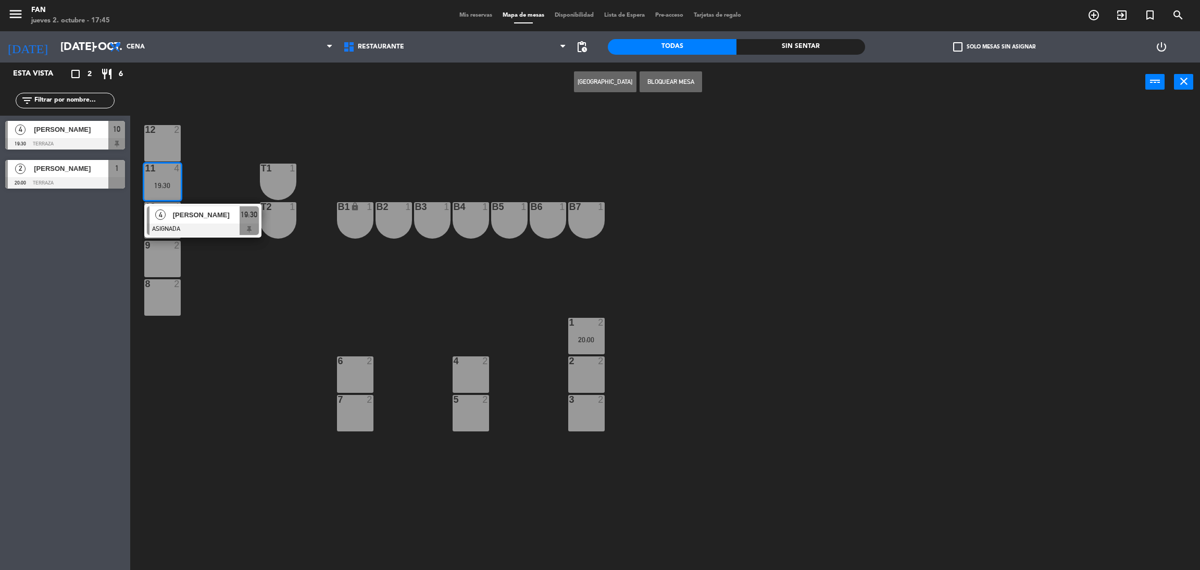
click at [179, 215] on span "[PERSON_NAME]" at bounding box center [206, 214] width 67 height 11
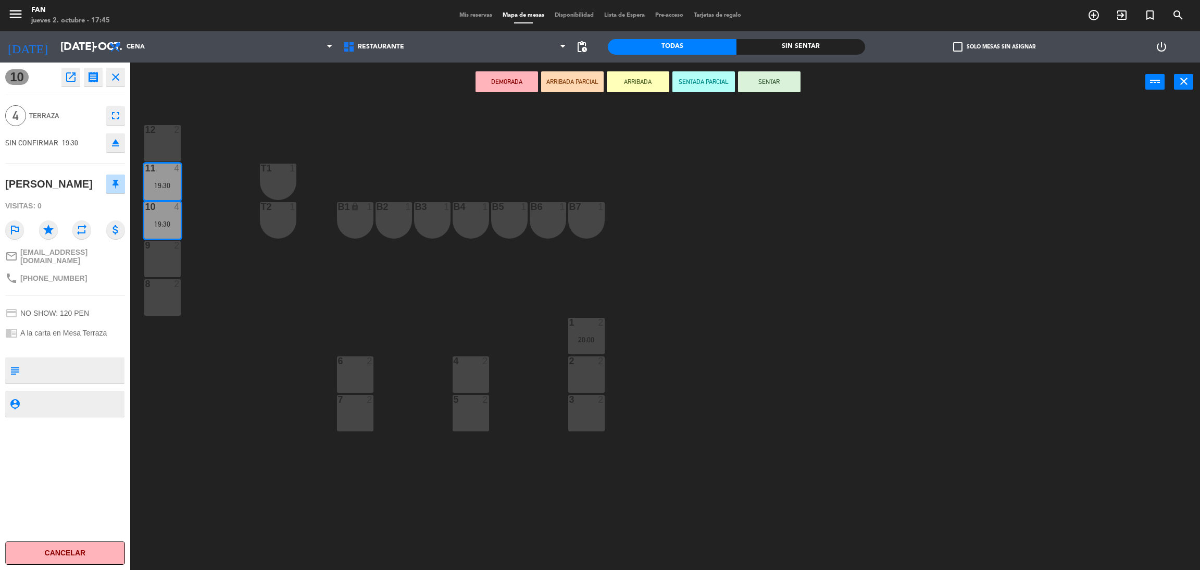
click at [164, 250] on div at bounding box center [162, 245] width 17 height 9
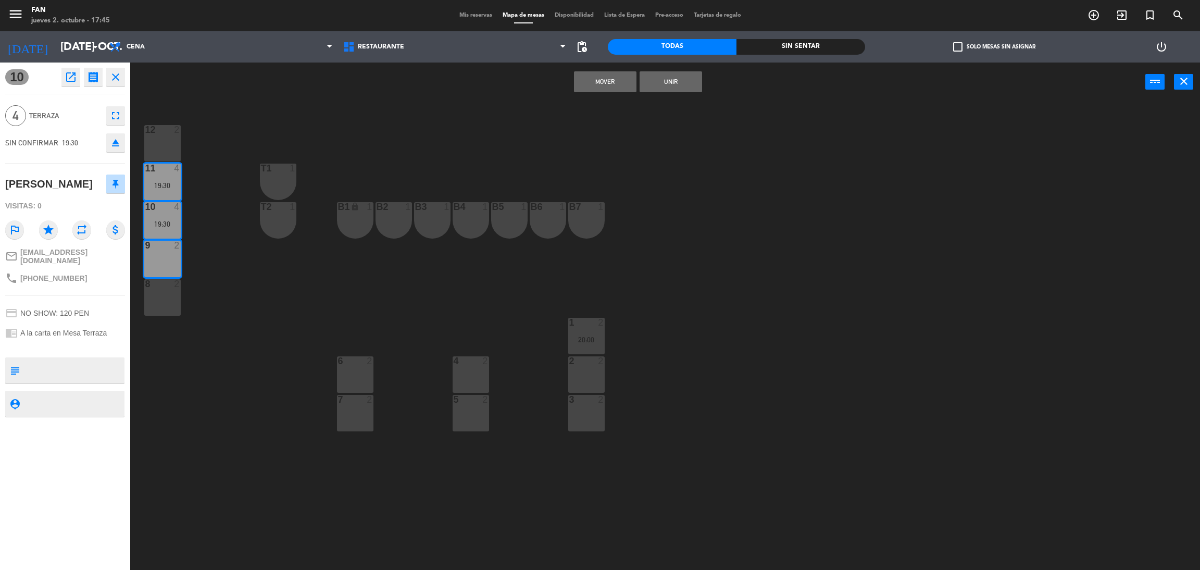
click at [161, 190] on div "11 4 19:30" at bounding box center [162, 182] width 36 height 36
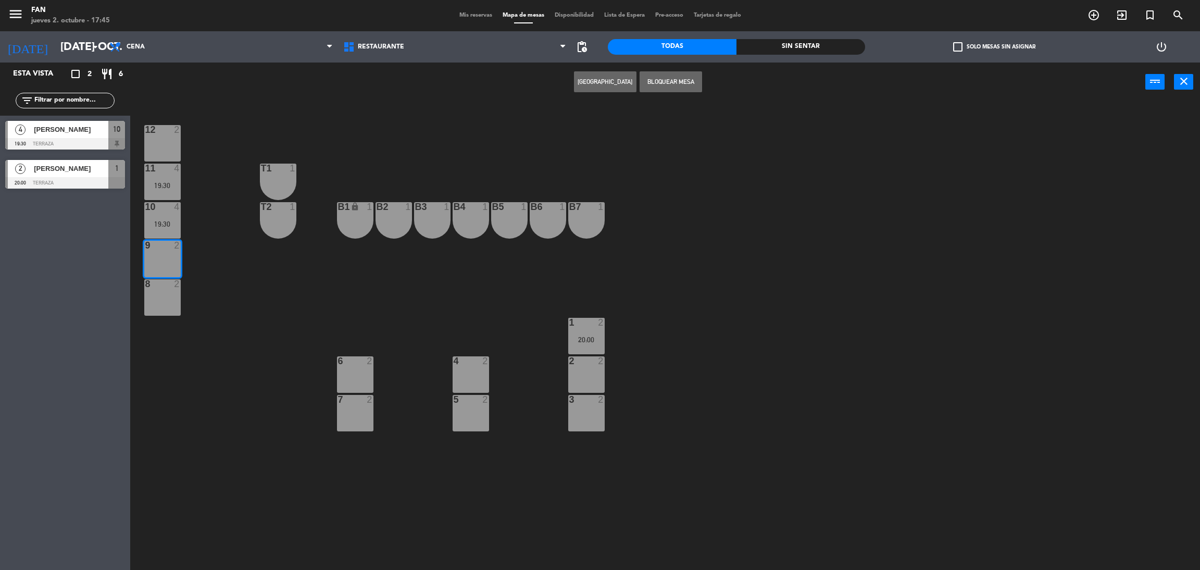
click at [162, 220] on div "19:30" at bounding box center [162, 223] width 36 height 7
click at [100, 130] on span "[PERSON_NAME]" at bounding box center [71, 129] width 75 height 11
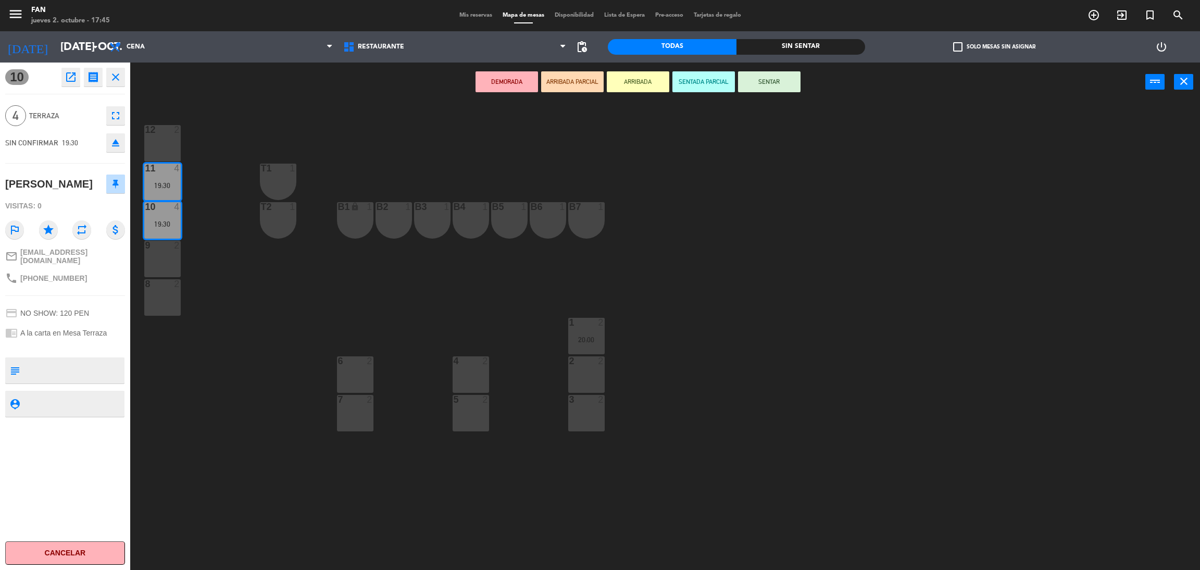
click at [111, 144] on icon "eject" at bounding box center [115, 143] width 13 height 13
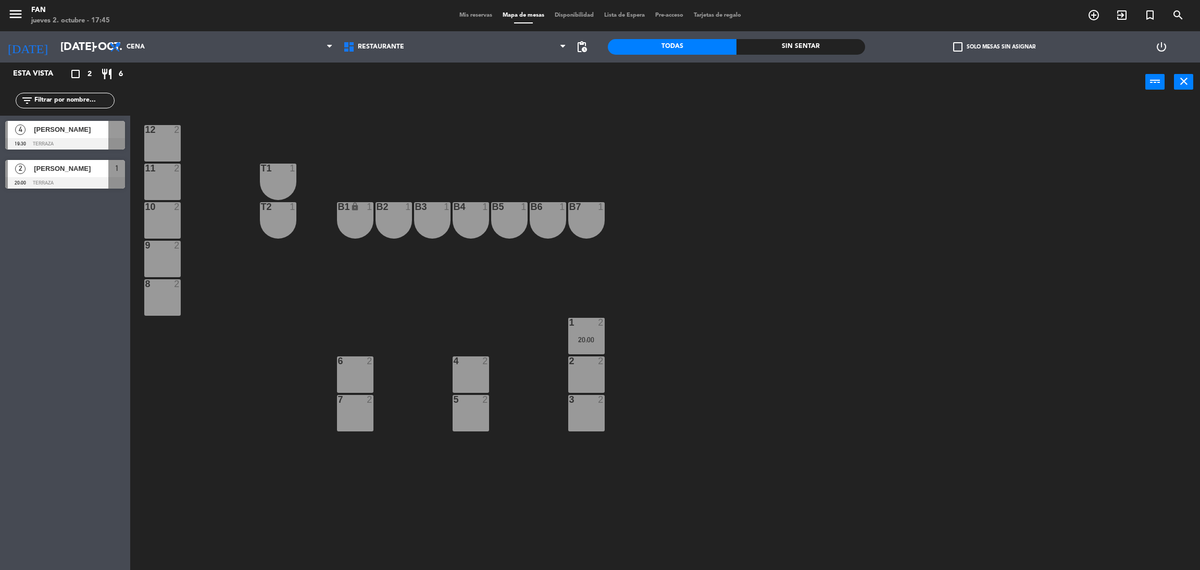
click at [158, 188] on div "11 2" at bounding box center [162, 182] width 36 height 36
click at [156, 153] on div "12 2" at bounding box center [162, 143] width 36 height 36
click at [156, 176] on div "11 2" at bounding box center [162, 182] width 36 height 36
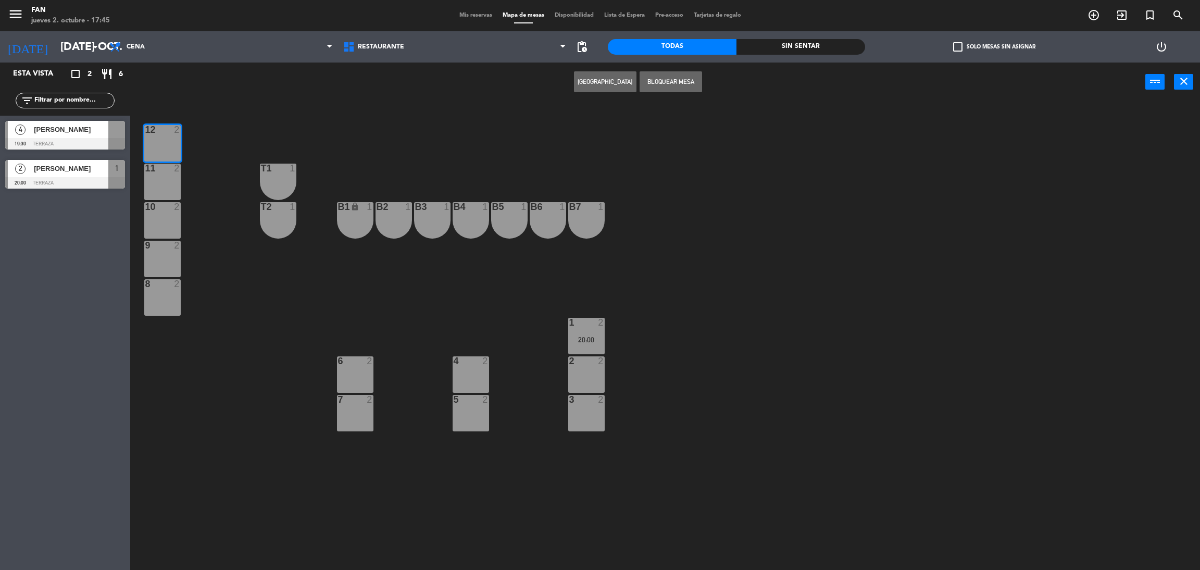
click at [154, 150] on div "12 2" at bounding box center [162, 143] width 36 height 36
click at [157, 263] on div "9 2" at bounding box center [162, 259] width 36 height 36
click at [150, 221] on div "10 2" at bounding box center [162, 220] width 36 height 36
click at [89, 134] on span "[PERSON_NAME]" at bounding box center [71, 129] width 75 height 11
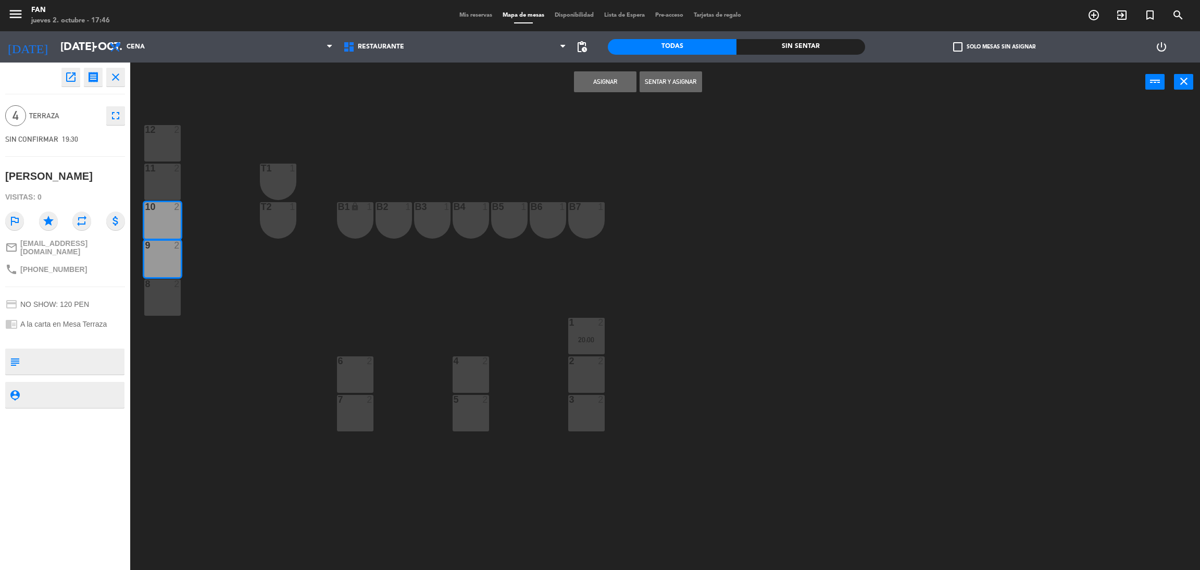
click at [162, 228] on div "10 2" at bounding box center [162, 220] width 36 height 36
click at [168, 223] on div "10 2" at bounding box center [162, 220] width 36 height 36
click at [593, 79] on button "Asignar" at bounding box center [605, 81] width 63 height 21
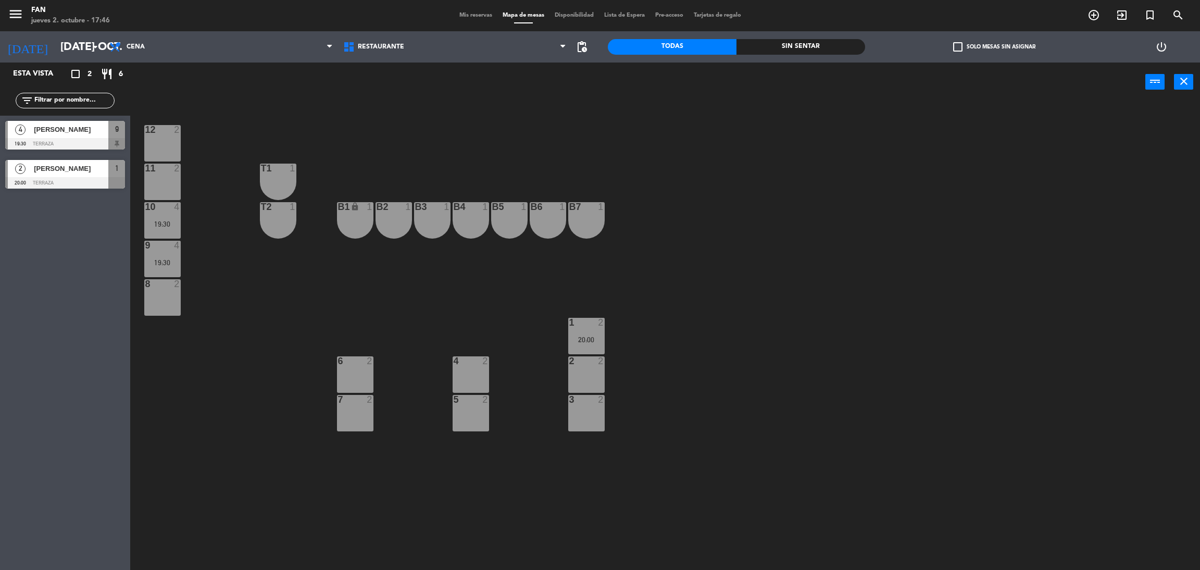
click at [171, 172] on div "2" at bounding box center [179, 168] width 17 height 9
click at [614, 85] on button "[GEOGRAPHIC_DATA]" at bounding box center [605, 81] width 63 height 21
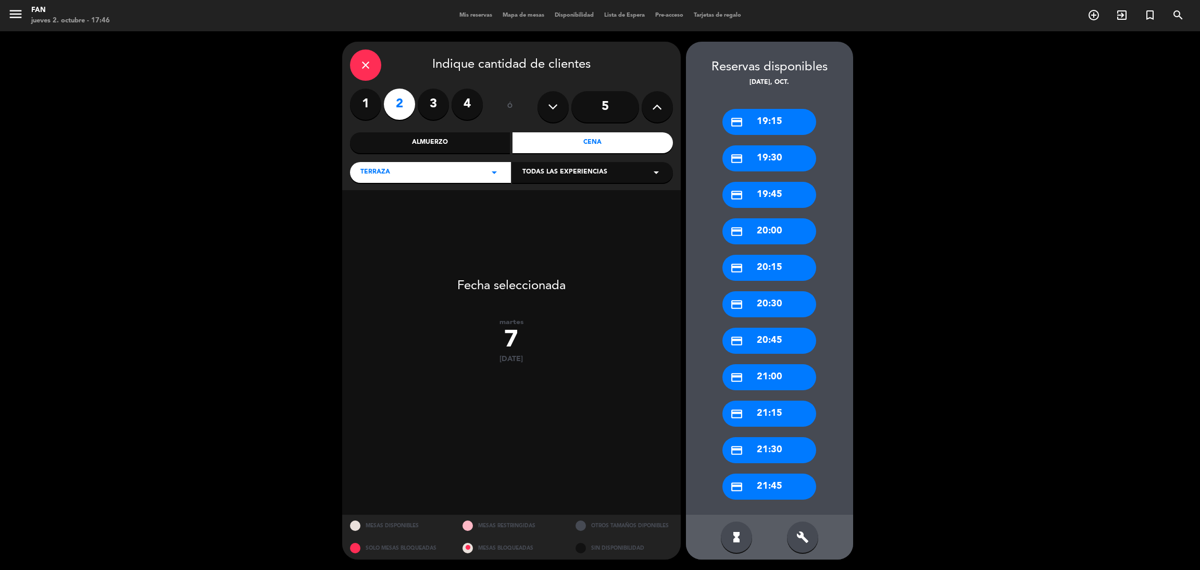
click at [464, 105] on label "4" at bounding box center [467, 104] width 31 height 31
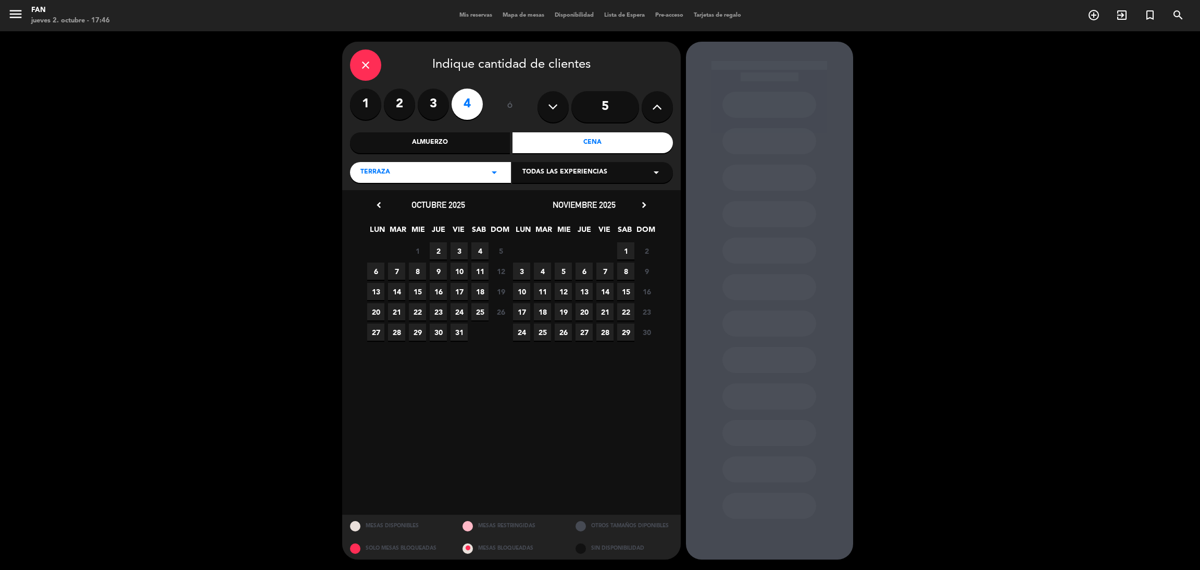
click at [394, 271] on span "7" at bounding box center [396, 271] width 17 height 17
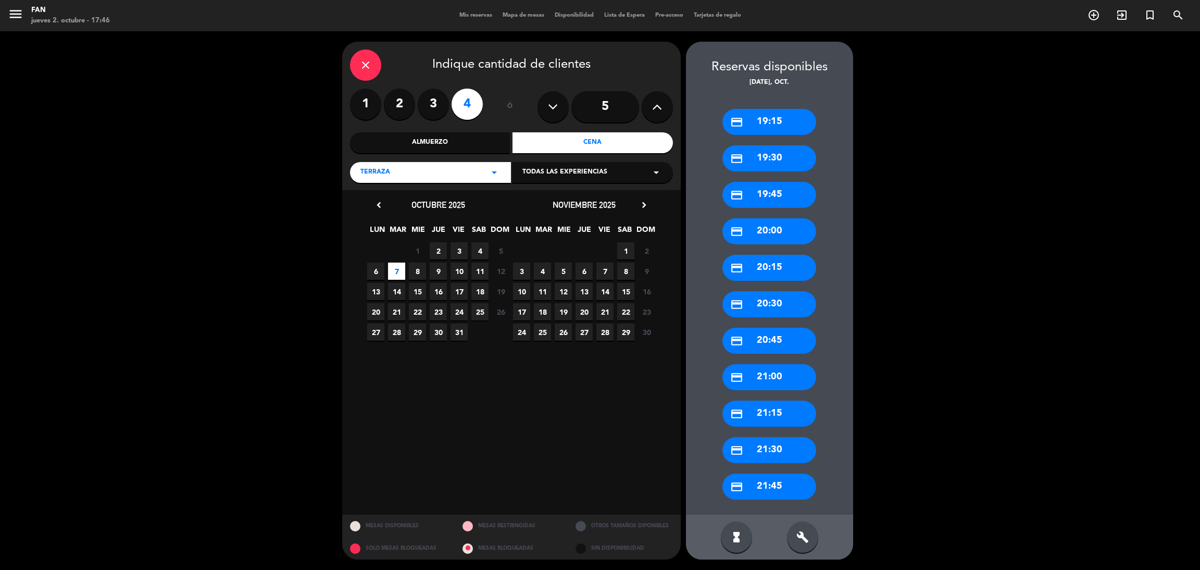
click at [777, 300] on div "credit_card 20:30" at bounding box center [770, 304] width 94 height 26
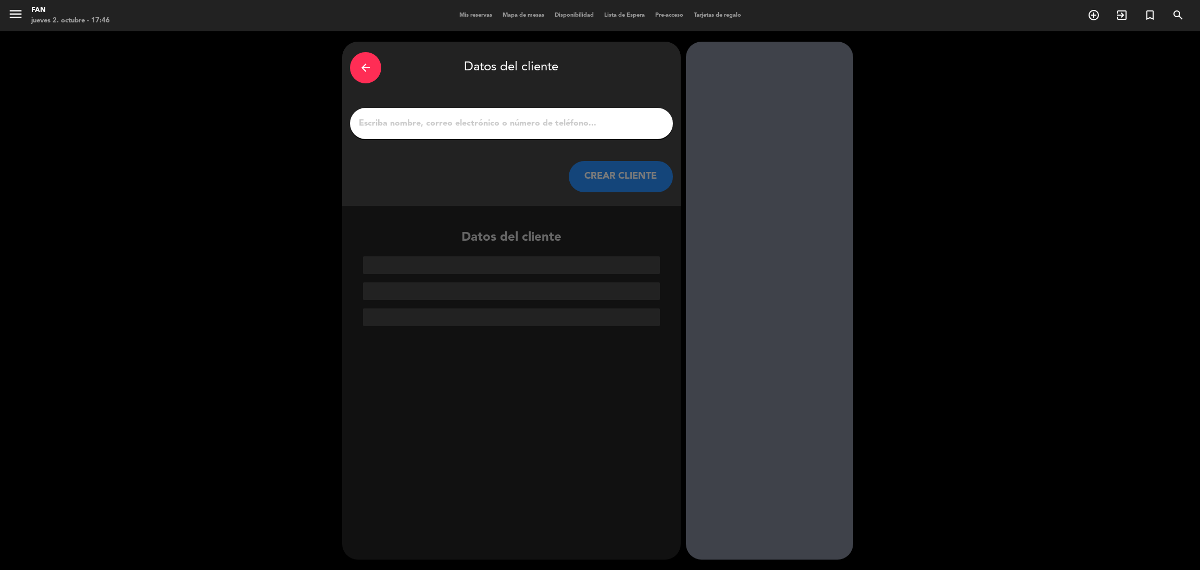
click at [448, 113] on div at bounding box center [511, 123] width 323 height 31
click at [443, 115] on div at bounding box center [511, 123] width 323 height 31
click at [440, 122] on input "1" at bounding box center [511, 123] width 307 height 15
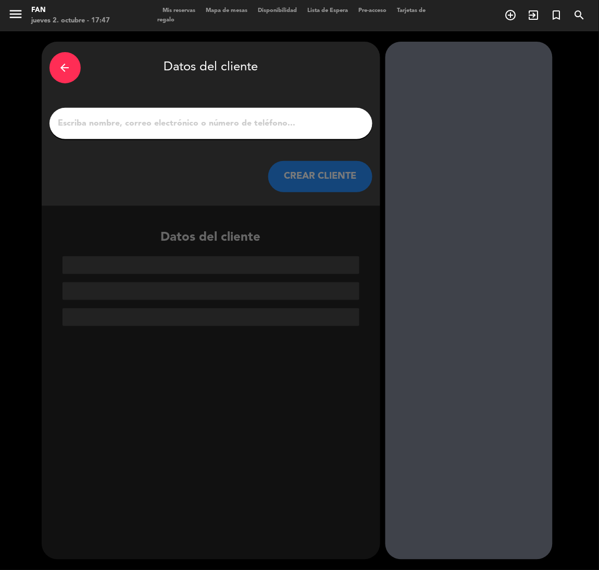
click at [134, 111] on div at bounding box center [210, 123] width 323 height 31
click at [126, 123] on input "1" at bounding box center [210, 123] width 307 height 15
paste input "[PERSON_NAME]"
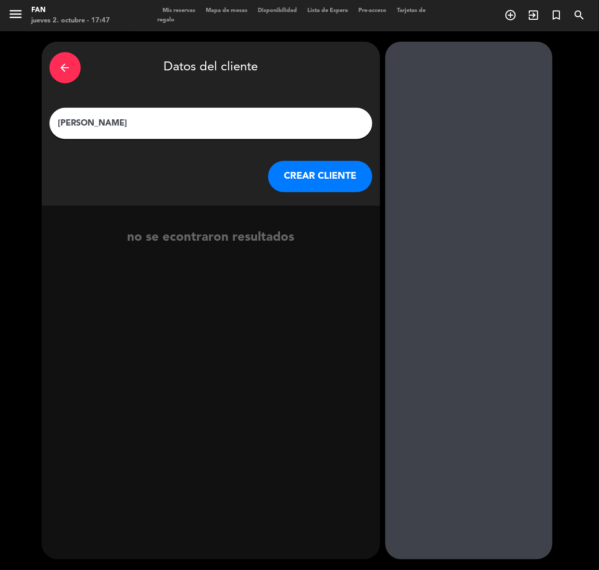
type input "[PERSON_NAME]"
click at [319, 179] on button "CREAR CLIENTE" at bounding box center [320, 176] width 104 height 31
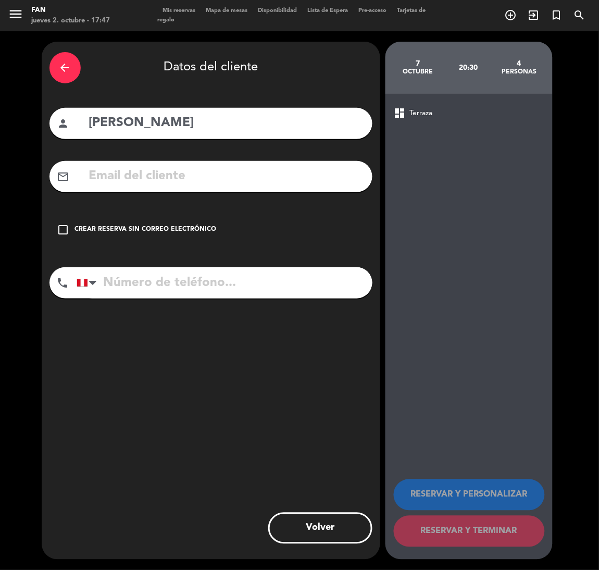
click at [130, 287] on input "tel" at bounding box center [225, 282] width 296 height 31
paste input "[PHONE_NUMBER]"
type input "[PHONE_NUMBER]"
click at [130, 175] on input "text" at bounding box center [226, 176] width 277 height 21
paste input "[PERSON_NAME][EMAIL_ADDRESS][DOMAIN_NAME]"
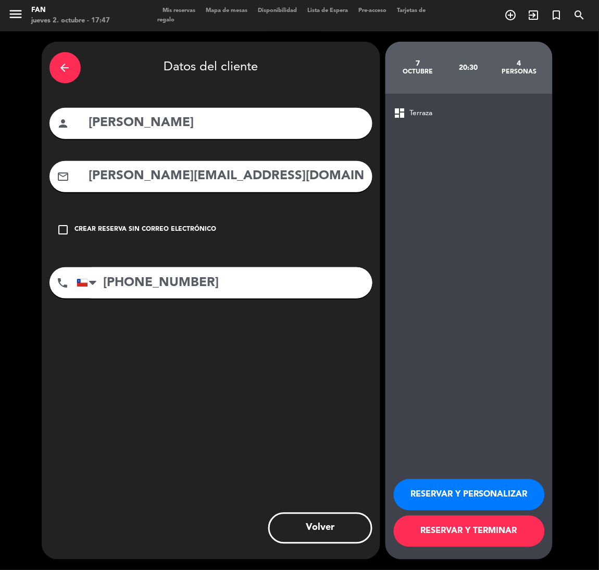
click at [92, 173] on input "[PERSON_NAME][EMAIL_ADDRESS][DOMAIN_NAME]" at bounding box center [226, 176] width 277 height 21
type input "[PERSON_NAME][EMAIL_ADDRESS][DOMAIN_NAME]"
click at [508, 534] on button "RESERVAR Y TERMINAR" at bounding box center [469, 531] width 151 height 31
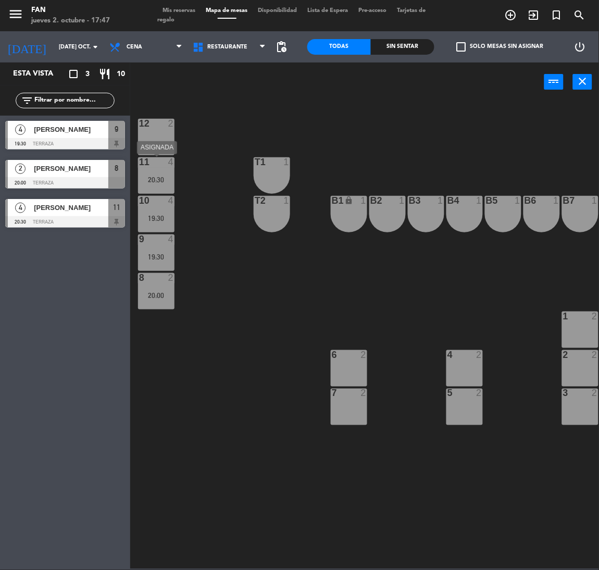
click at [166, 181] on div "20:30" at bounding box center [156, 179] width 36 height 7
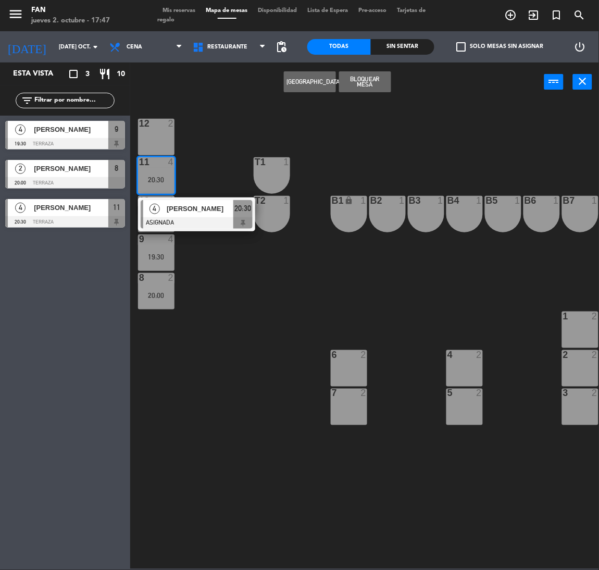
click at [176, 220] on div at bounding box center [197, 222] width 112 height 11
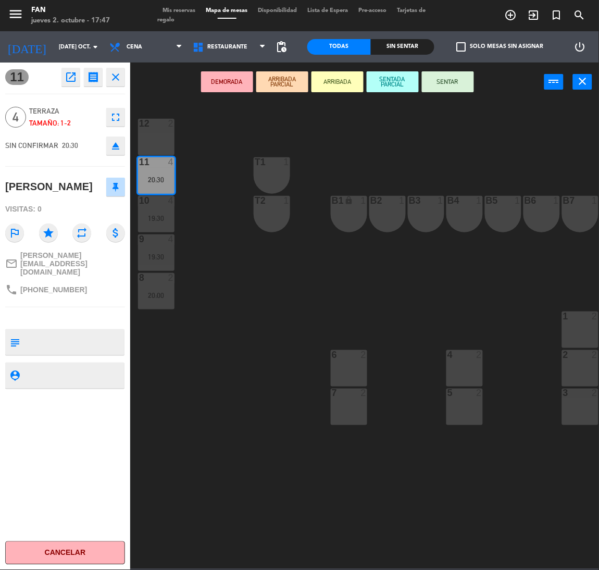
click at [155, 140] on div "12 2" at bounding box center [156, 137] width 36 height 36
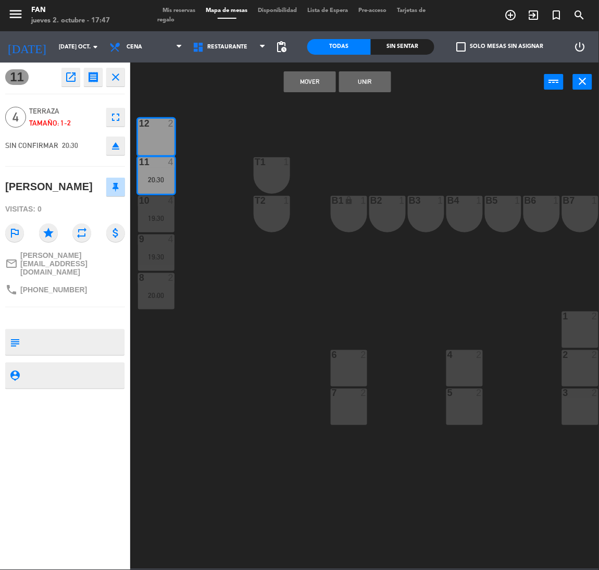
click at [356, 85] on button "Unir" at bounding box center [365, 81] width 52 height 21
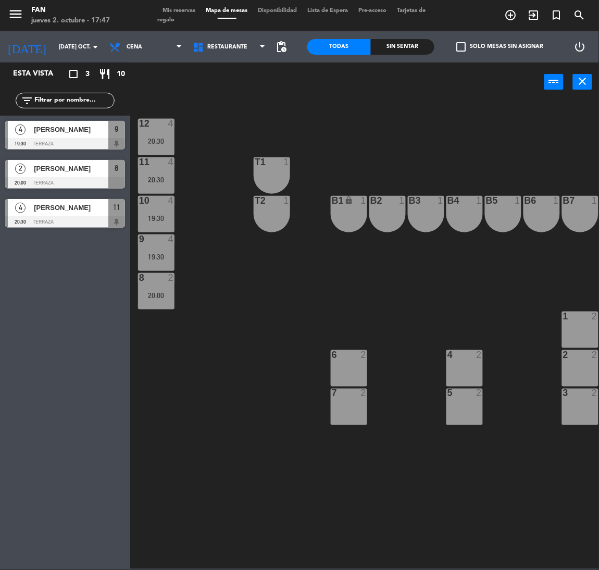
click at [177, 10] on span "Mis reservas" at bounding box center [179, 11] width 43 height 6
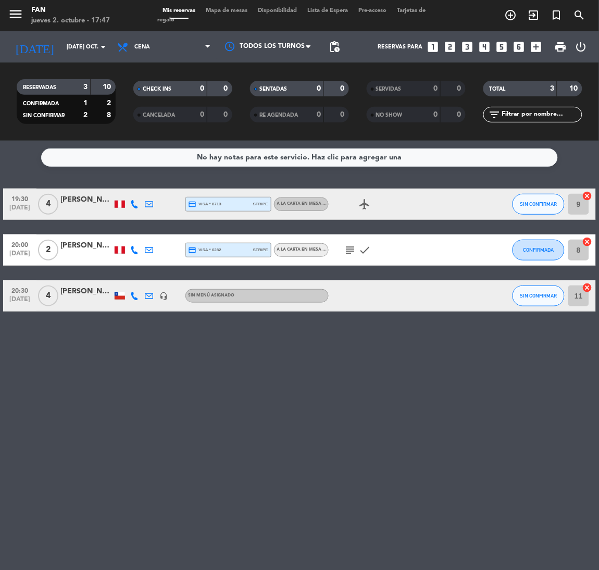
click at [96, 295] on div "[PERSON_NAME]" at bounding box center [86, 292] width 52 height 12
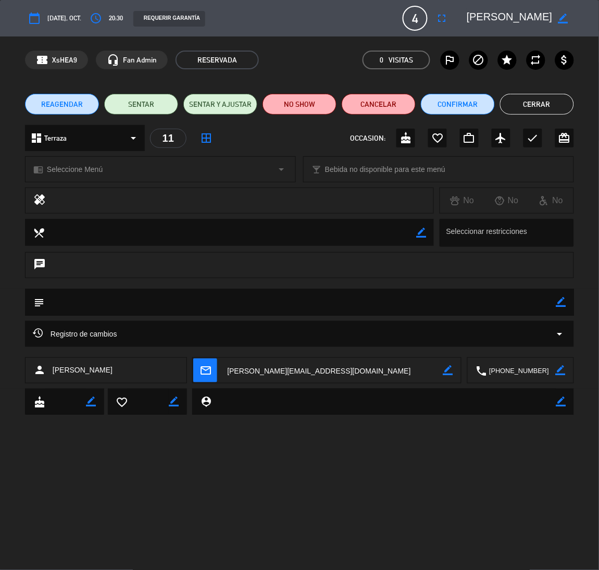
click at [151, 11] on div "REQUERIR GARANTÍA" at bounding box center [169, 19] width 72 height 16
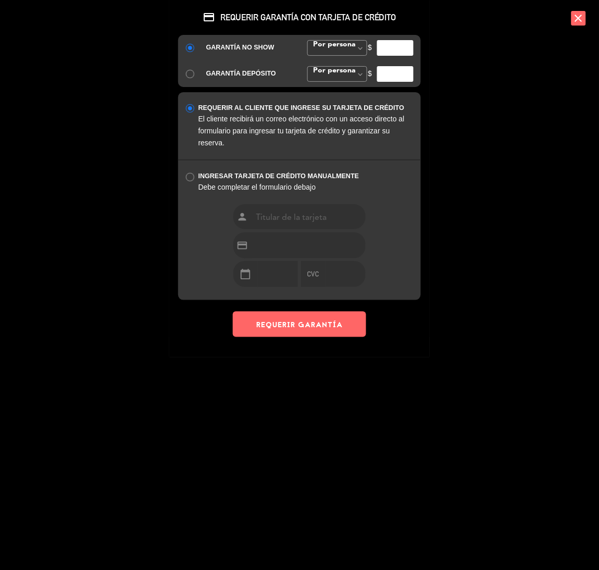
click at [398, 43] on input "number" at bounding box center [395, 48] width 36 height 16
type input "30"
click at [333, 317] on button "REQUERIR GARANTÍA" at bounding box center [299, 325] width 133 height 26
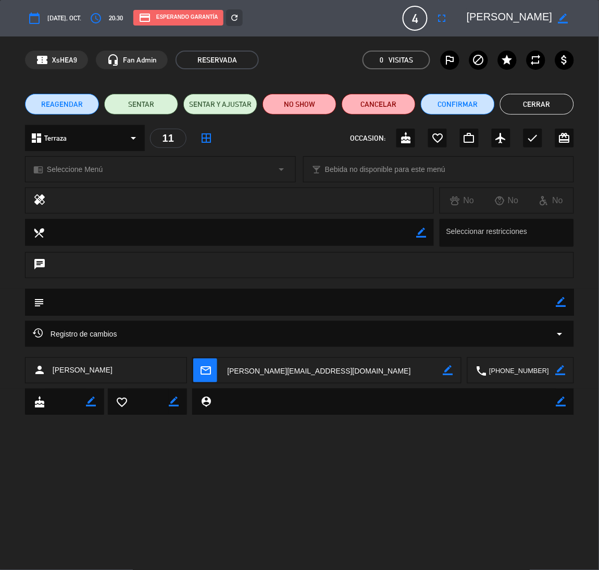
click at [515, 97] on button "Cerrar" at bounding box center [537, 104] width 74 height 21
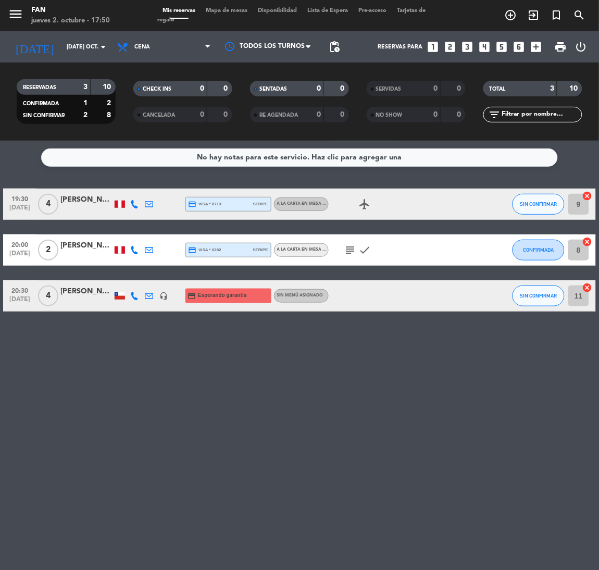
click at [237, 460] on div "No hay notas para este servicio. Haz clic para agregar una 19:30 [DATE] 4 [PERS…" at bounding box center [299, 355] width 599 height 429
click at [65, 36] on div "[DATE] [DATE] oct. arrow_drop_down" at bounding box center [60, 46] width 104 height 23
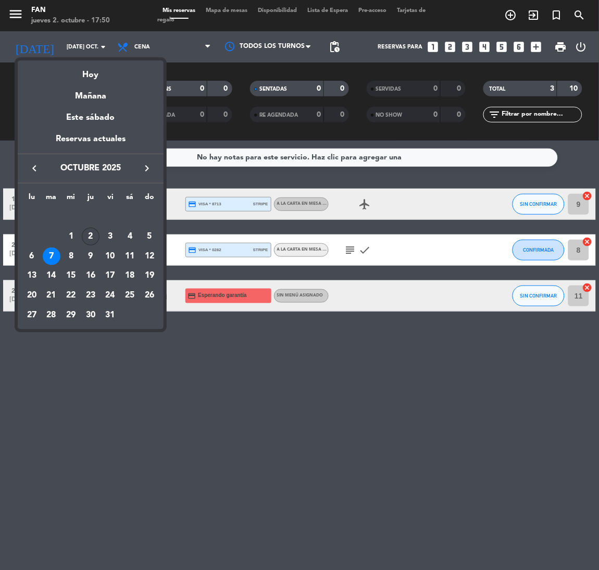
click at [93, 234] on div "2" at bounding box center [91, 237] width 18 height 18
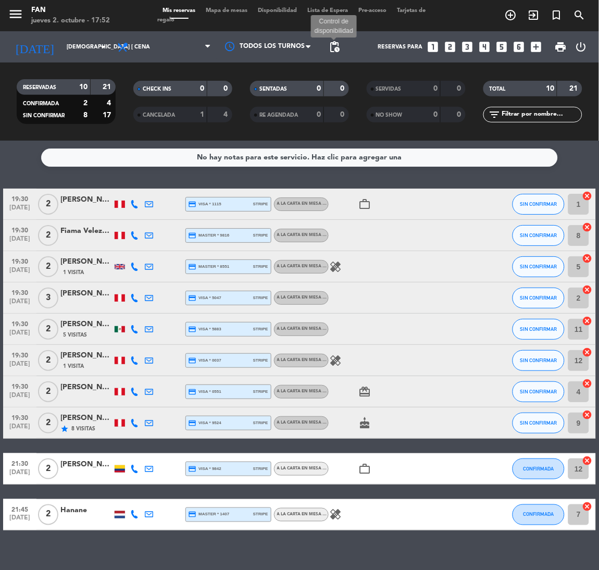
click at [334, 42] on span "pending_actions" at bounding box center [334, 47] width 13 height 13
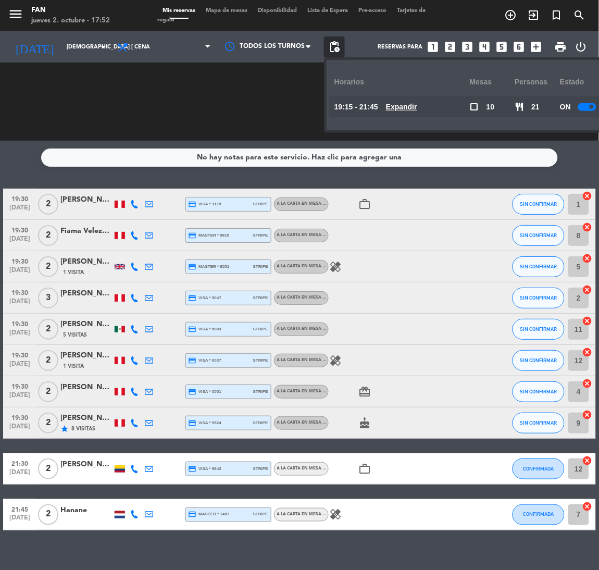
click at [406, 109] on u "Expandir" at bounding box center [401, 107] width 31 height 8
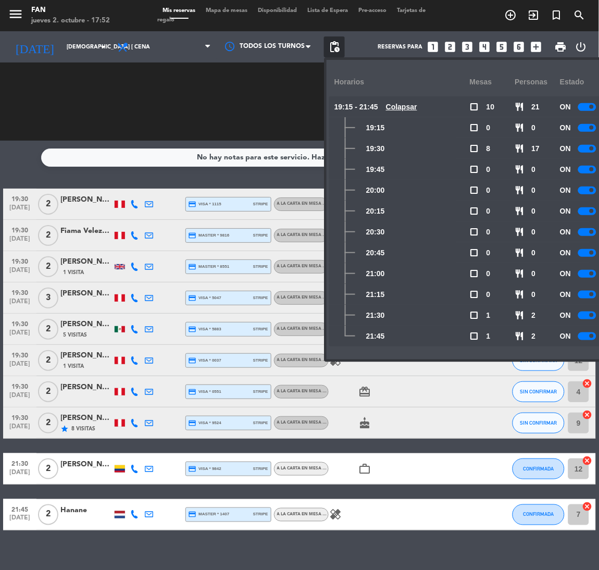
click at [406, 109] on u "Colapsar" at bounding box center [401, 107] width 31 height 8
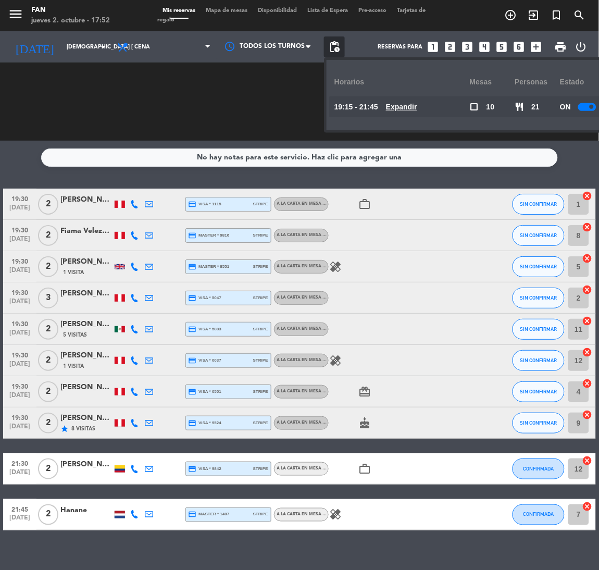
click at [406, 109] on u "Expandir" at bounding box center [401, 107] width 31 height 8
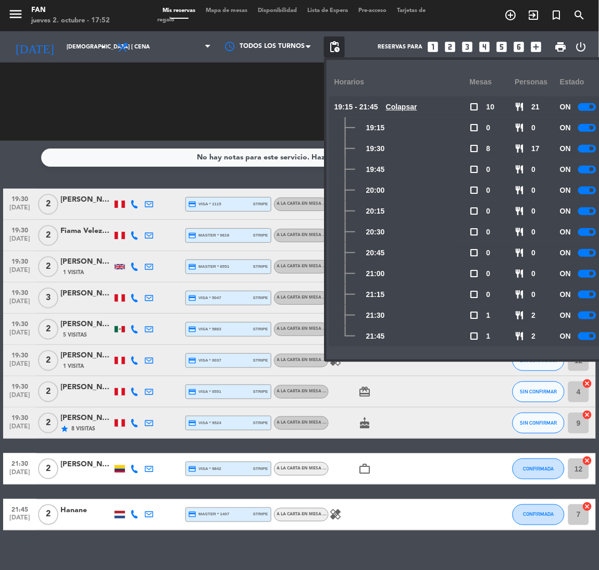
click at [406, 109] on u "Colapsar" at bounding box center [401, 107] width 31 height 8
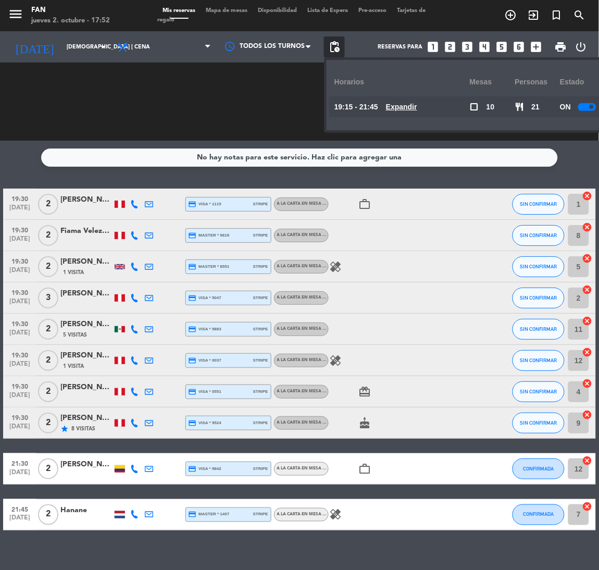
click at [195, 117] on div "CHECK INS 0 0 CANCELADA 1 4" at bounding box center [183, 101] width 117 height 57
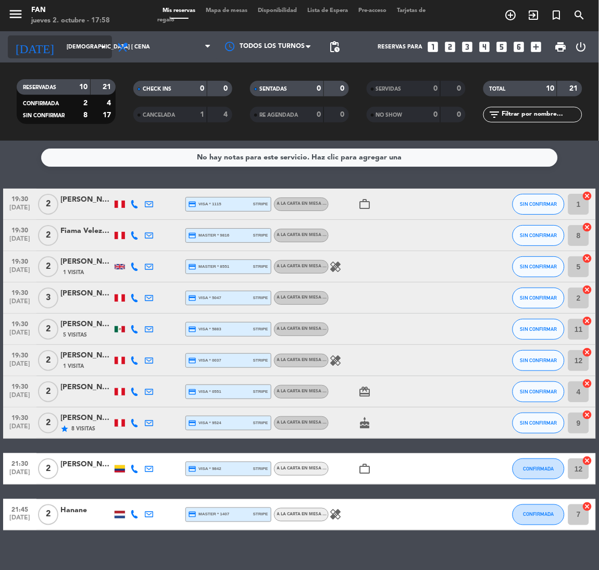
click at [67, 50] on input "[DEMOGRAPHIC_DATA] [DATE]" at bounding box center [99, 47] width 77 height 17
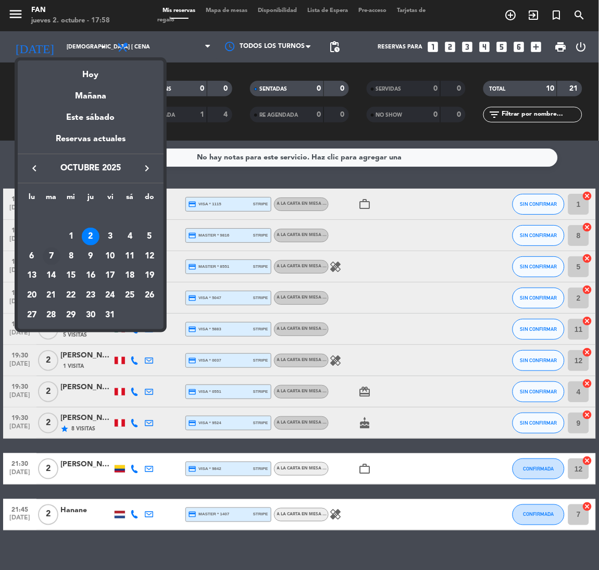
click at [52, 253] on div "7" at bounding box center [52, 256] width 18 height 18
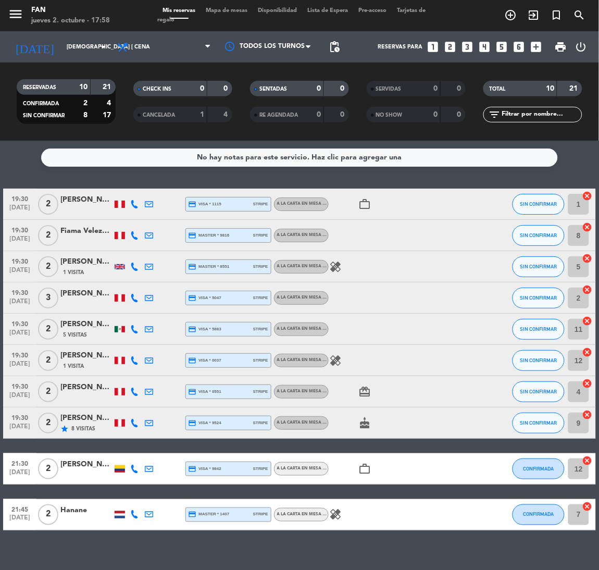
type input "[DATE] oct."
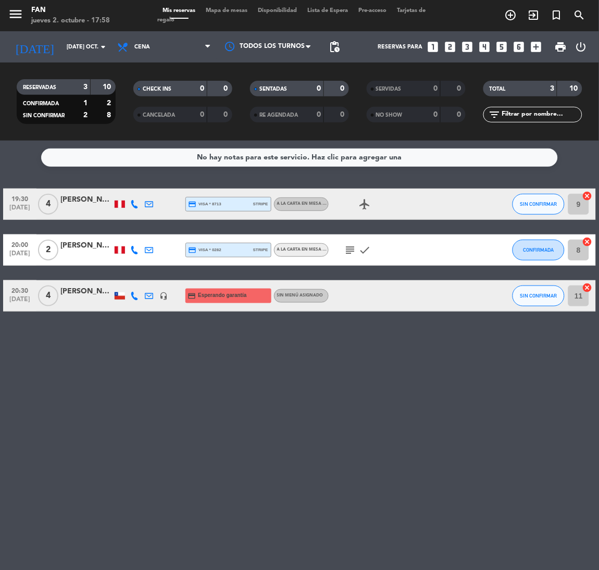
click at [210, 327] on div "No hay notas para este servicio. Haz clic para agregar una 19:30 [DATE] 4 [PERS…" at bounding box center [299, 355] width 599 height 429
